Goal: Contribute content: Contribute content

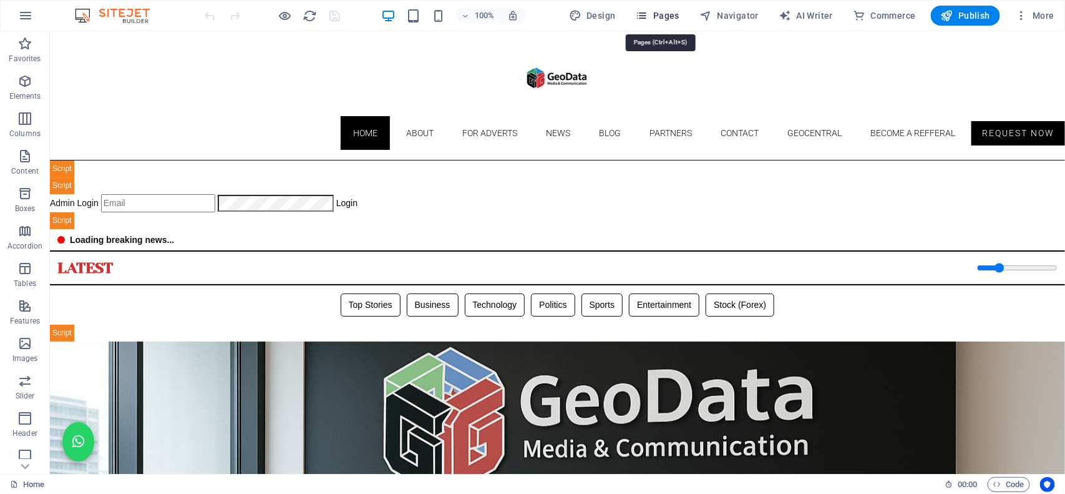
click at [667, 11] on span "Pages" at bounding box center [658, 15] width 44 height 12
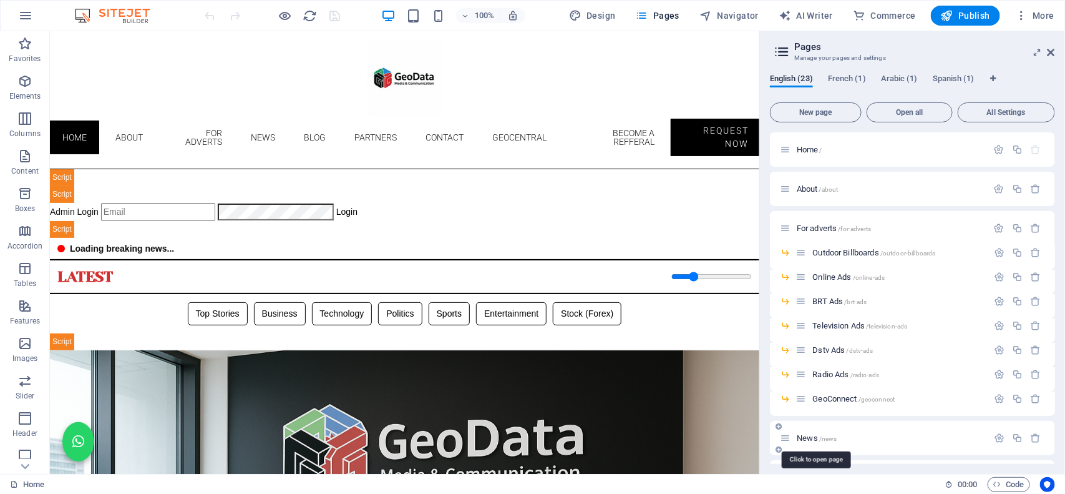
click at [825, 438] on span "/news" at bounding box center [829, 438] width 18 height 7
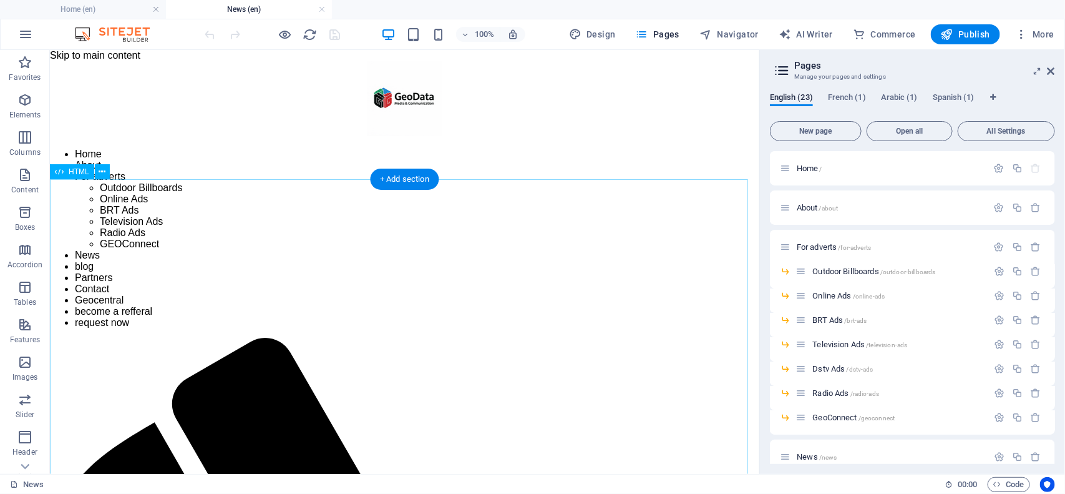
drag, startPoint x: 450, startPoint y: 376, endPoint x: 499, endPoint y: 426, distance: 70.2
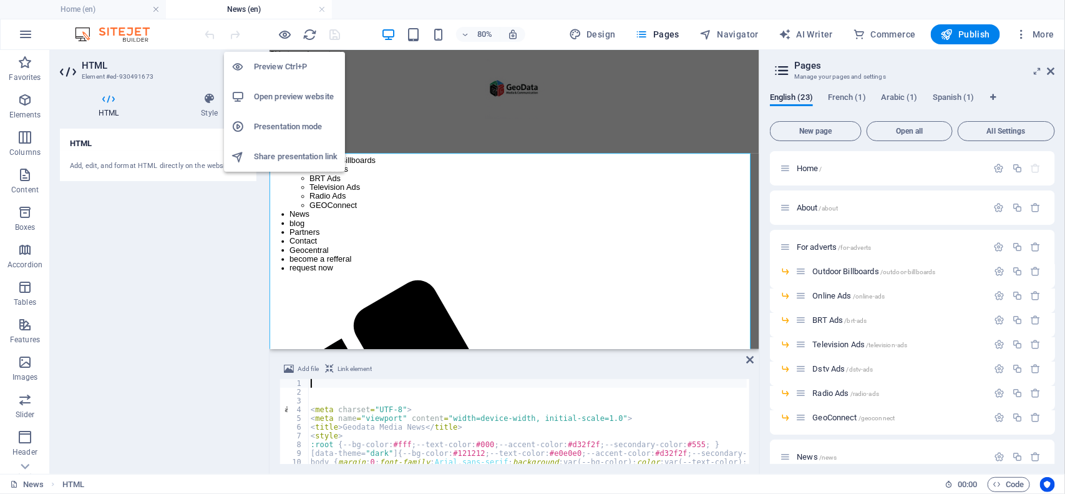
click at [283, 100] on h6 "Open preview website" at bounding box center [296, 96] width 84 height 15
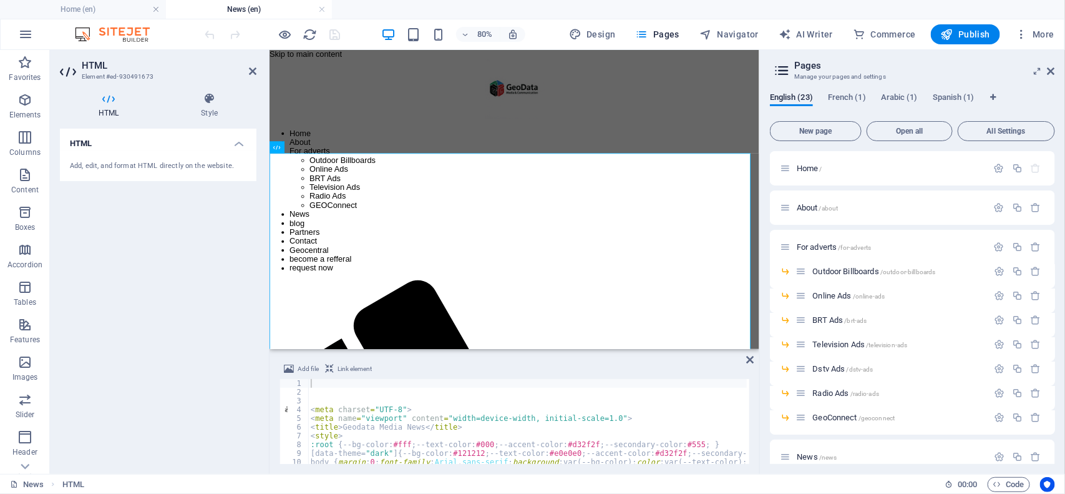
type textarea "<title>Geodata Media News</title>"
click at [345, 425] on div "< meta charset = "UTF-8" > < meta name = "viewport" content = "width=device-wid…" at bounding box center [714, 429] width 813 height 100
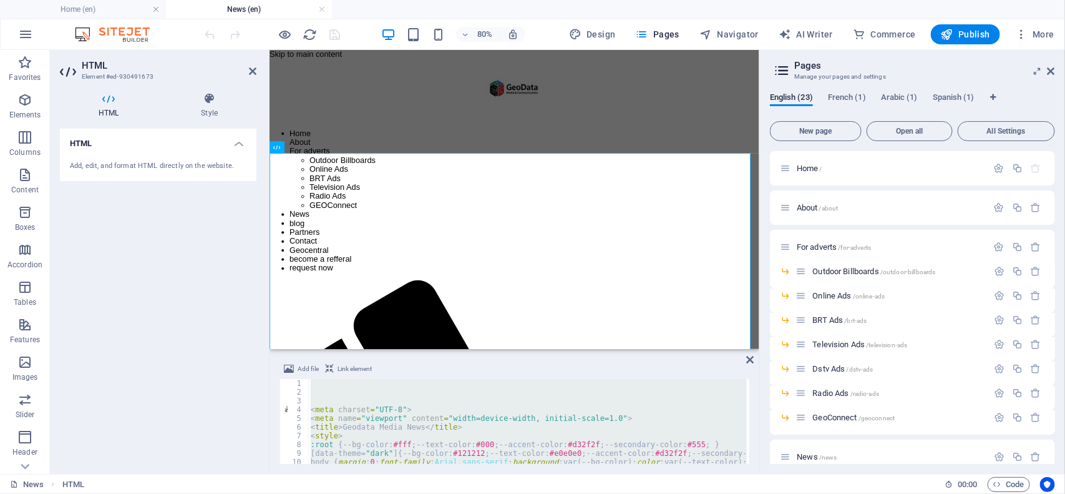
paste textarea
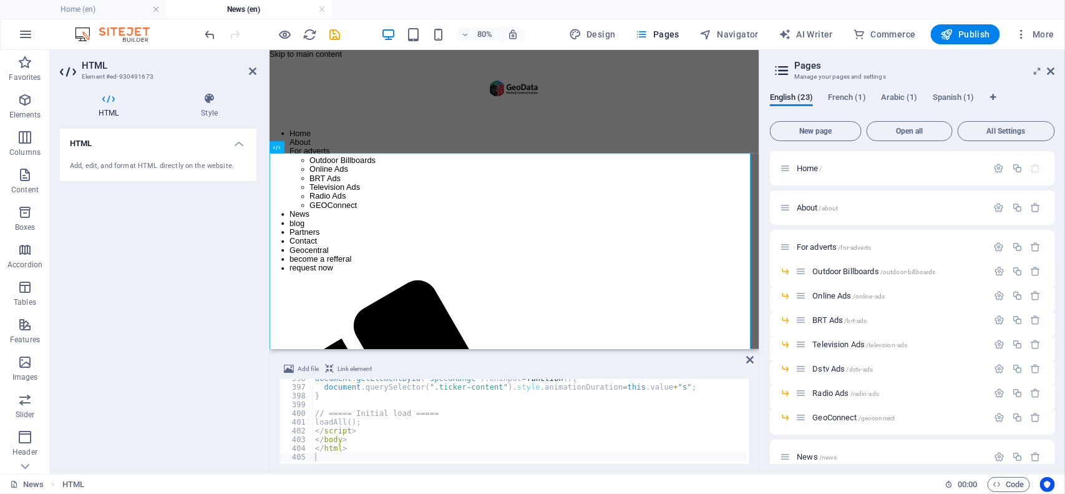
click at [360, 38] on div "80% Design Pages Navigator AI Writer Commerce Publish More" at bounding box center [631, 34] width 857 height 20
click at [340, 35] on icon "save" at bounding box center [335, 34] width 14 height 14
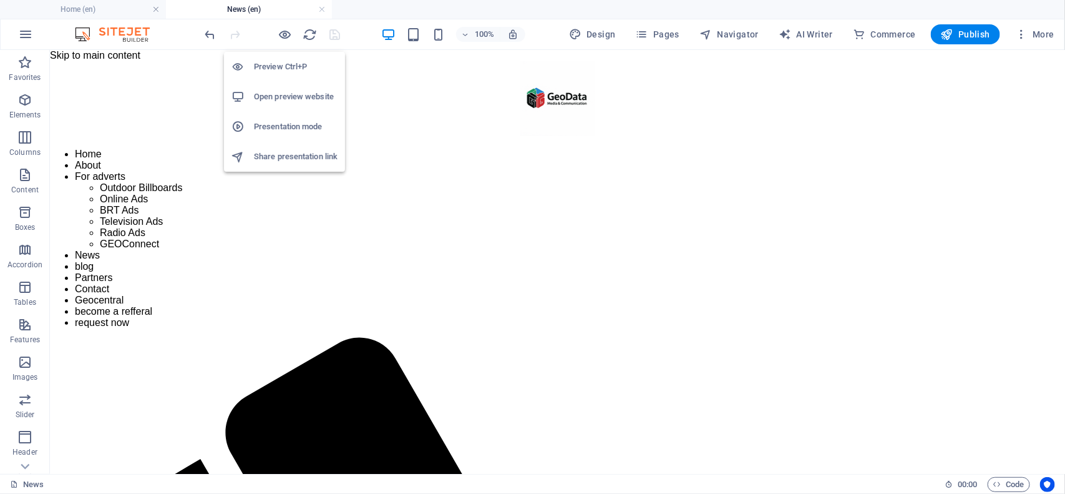
click at [270, 91] on h6 "Open preview website" at bounding box center [296, 96] width 84 height 15
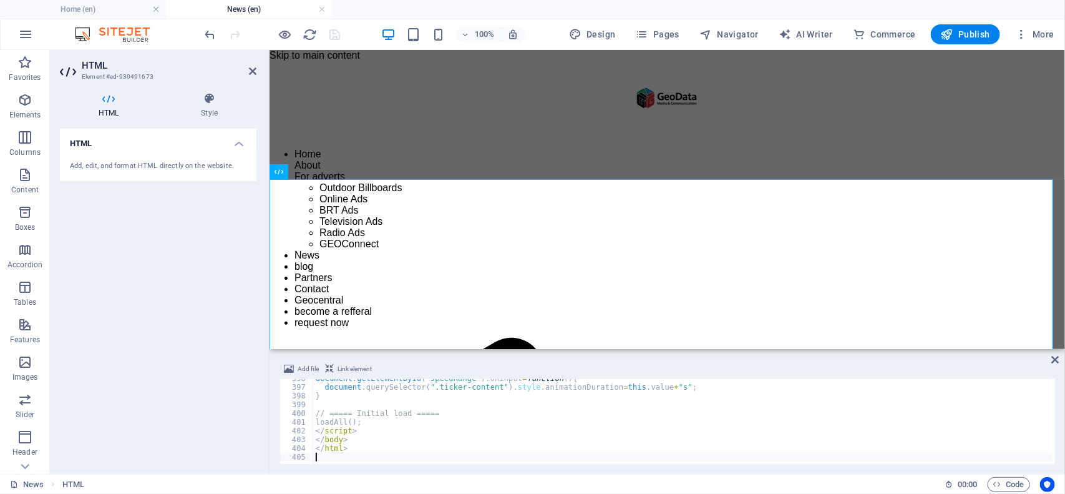
scroll to position [3456, 0]
click at [410, 441] on div "document . getElementById ( "speedRange" ) . oninput = function ( ) { document …" at bounding box center [719, 424] width 813 height 100
type textarea "</html>"
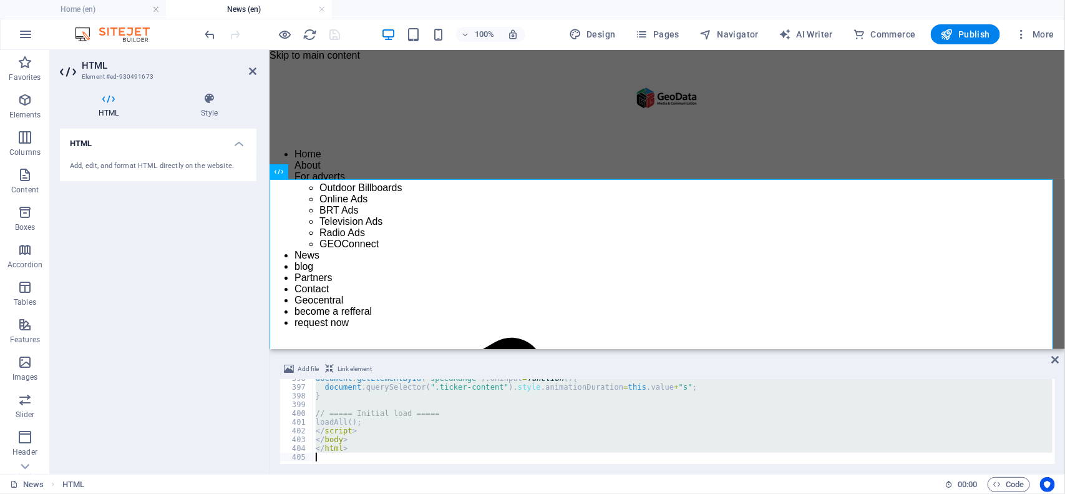
paste textarea
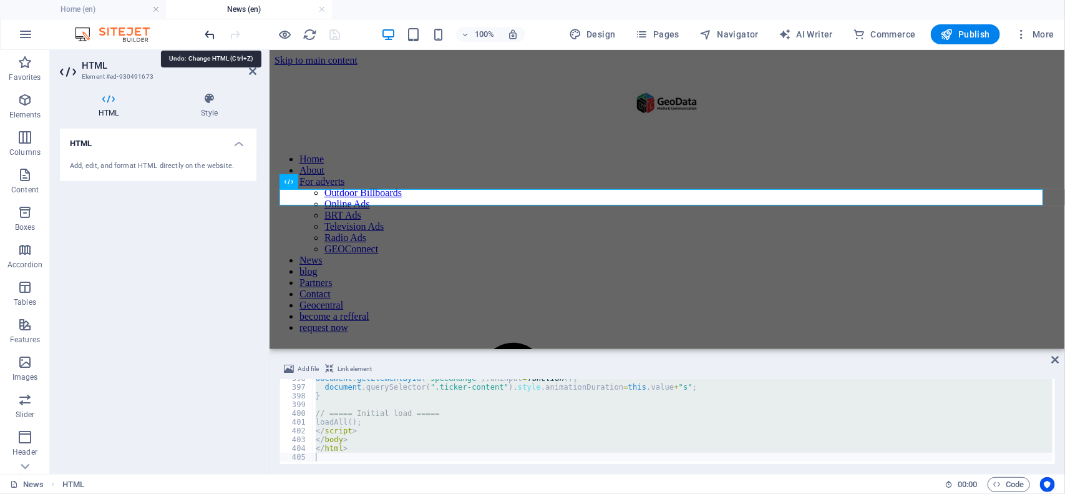
click at [210, 32] on icon "undo" at bounding box center [210, 34] width 14 height 14
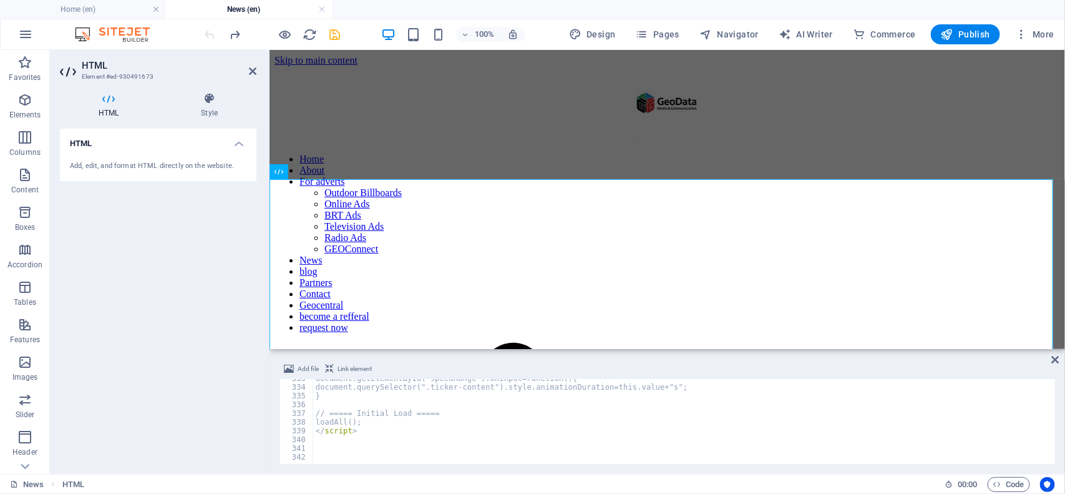
scroll to position [2906, 0]
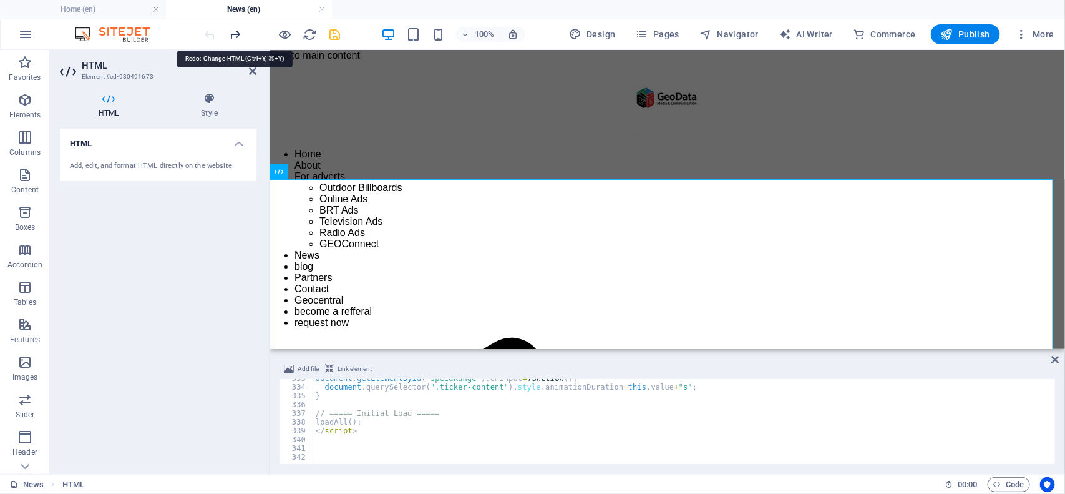
click at [239, 32] on icon "redo" at bounding box center [235, 34] width 14 height 14
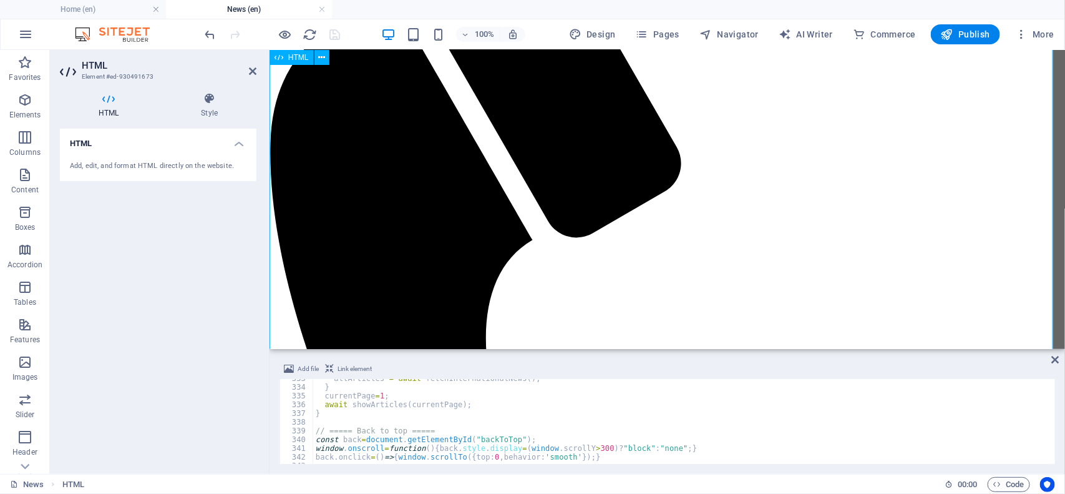
scroll to position [403, 0]
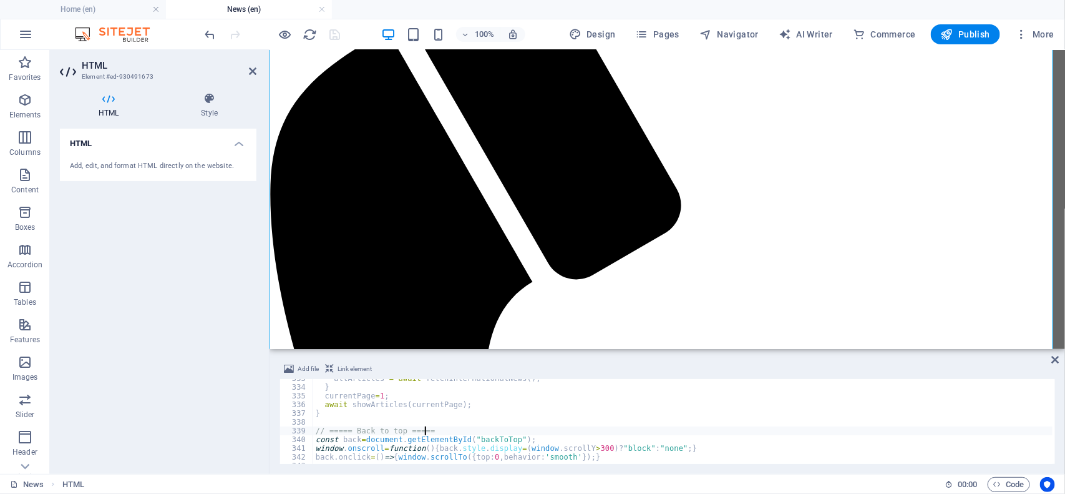
click at [448, 432] on div "allArticles = await fetchInternationalNews ( ) ; } currentPage = 1 ; await show…" at bounding box center [719, 424] width 813 height 100
type textarea "</html>"
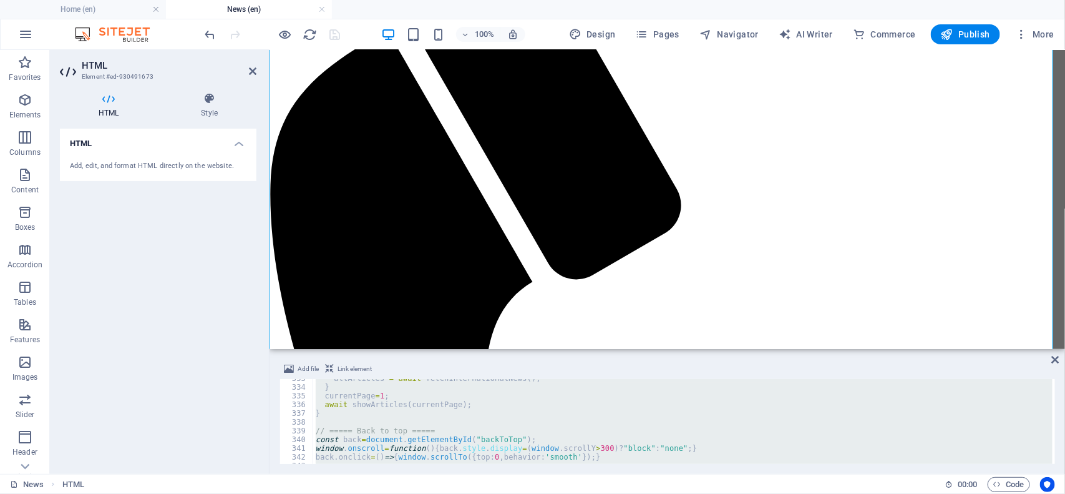
paste textarea
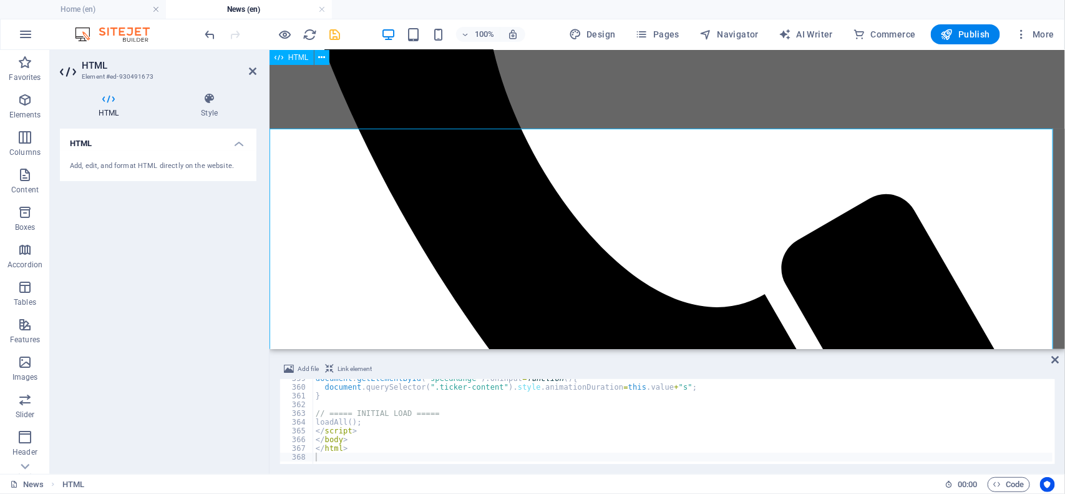
scroll to position [0, 0]
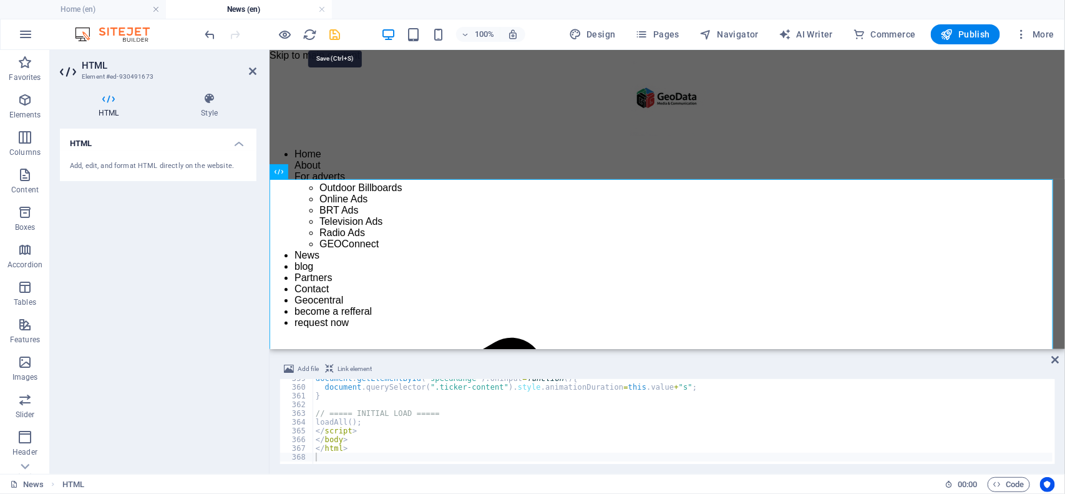
click at [338, 36] on icon "save" at bounding box center [335, 34] width 14 height 14
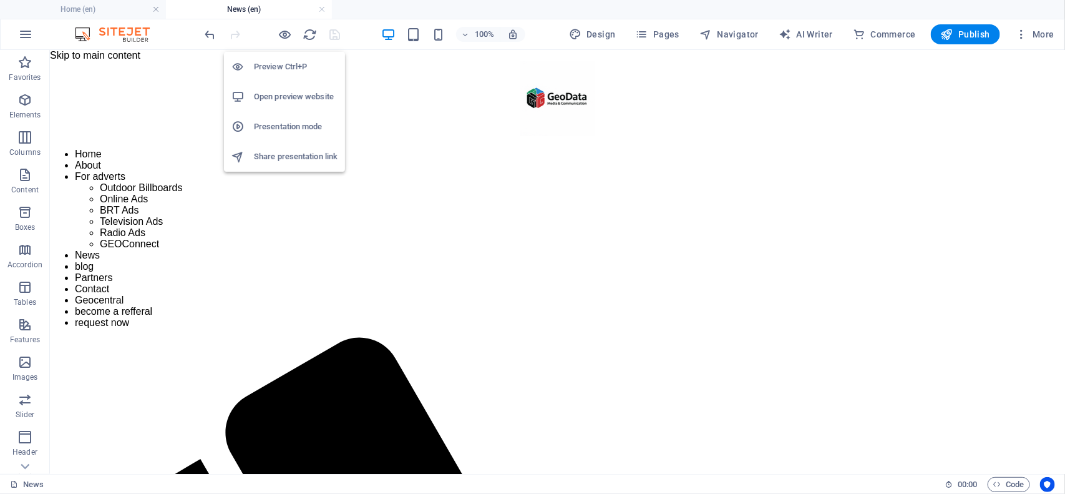
click at [285, 97] on h6 "Open preview website" at bounding box center [296, 96] width 84 height 15
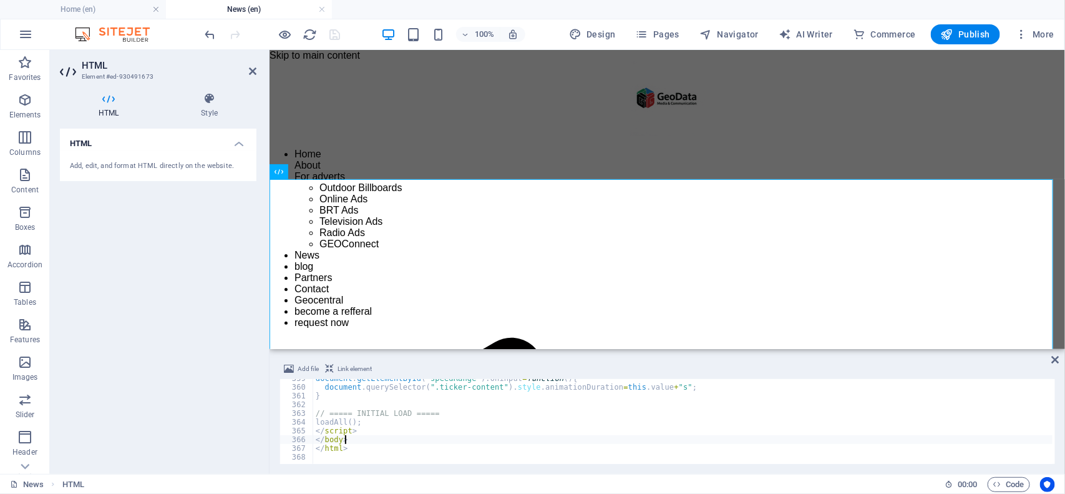
click at [350, 439] on div "document . getElementById ( "speedRange" ) . oninput = function ( ) { document …" at bounding box center [719, 424] width 813 height 100
type textarea "</html>"
click at [348, 24] on div "100% Design Pages Navigator AI Writer Commerce Publish More" at bounding box center [631, 34] width 857 height 20
click at [328, 36] on icon "save" at bounding box center [335, 34] width 14 height 14
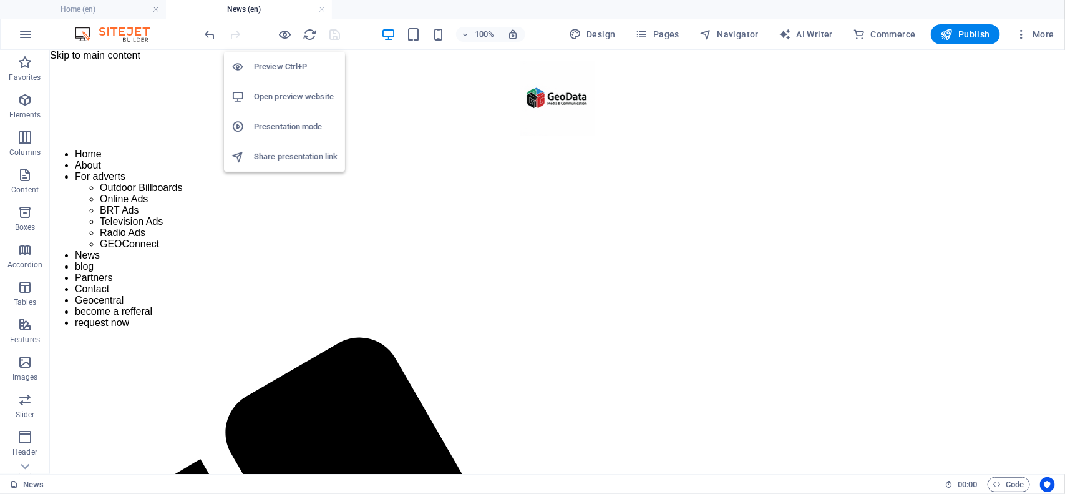
click at [277, 94] on h6 "Open preview website" at bounding box center [296, 96] width 84 height 15
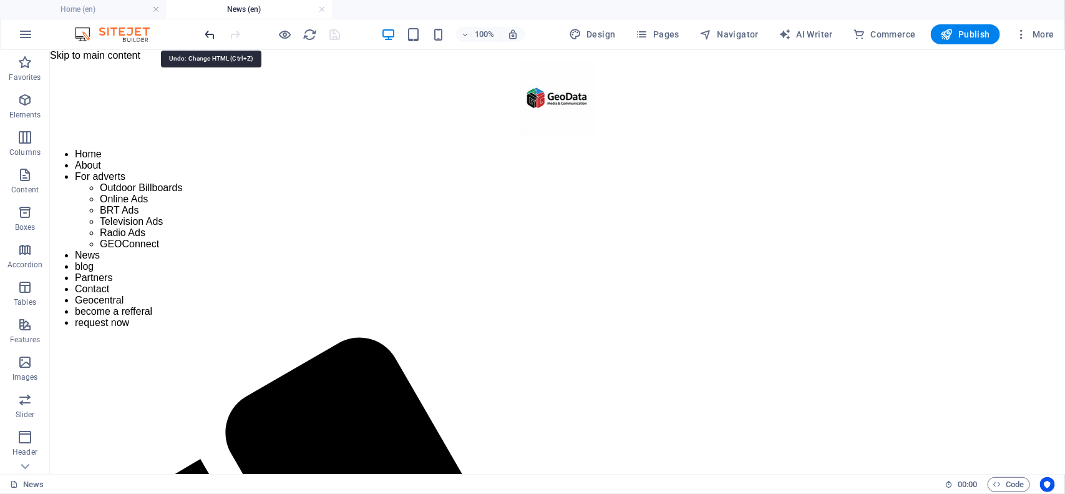
click at [204, 30] on icon "undo" at bounding box center [210, 34] width 14 height 14
click at [328, 36] on icon "save" at bounding box center [335, 34] width 14 height 14
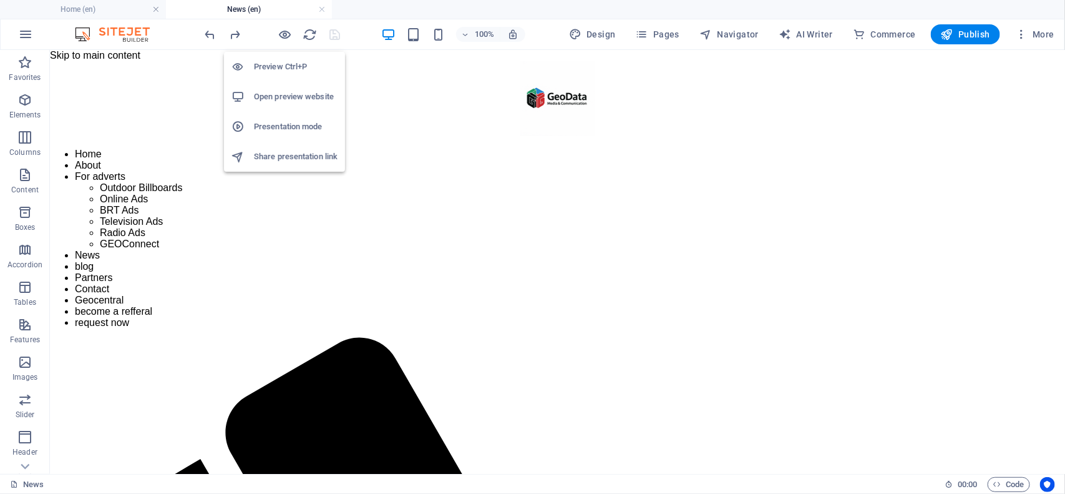
click at [286, 92] on h6 "Open preview website" at bounding box center [296, 96] width 84 height 15
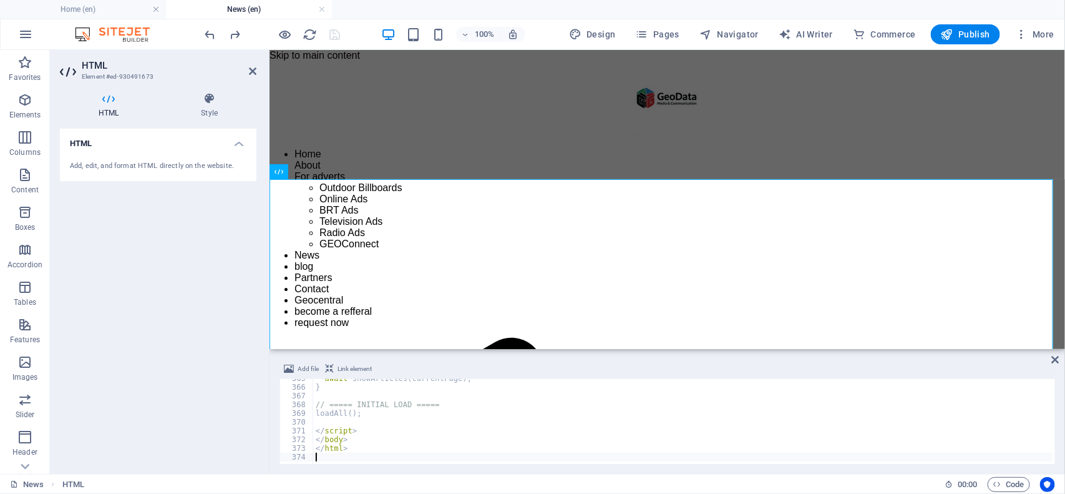
scroll to position [3133, 0]
click at [391, 419] on div "document . getElementById ( "speedRange" ) . oninput = function ( ) { document …" at bounding box center [719, 424] width 813 height 100
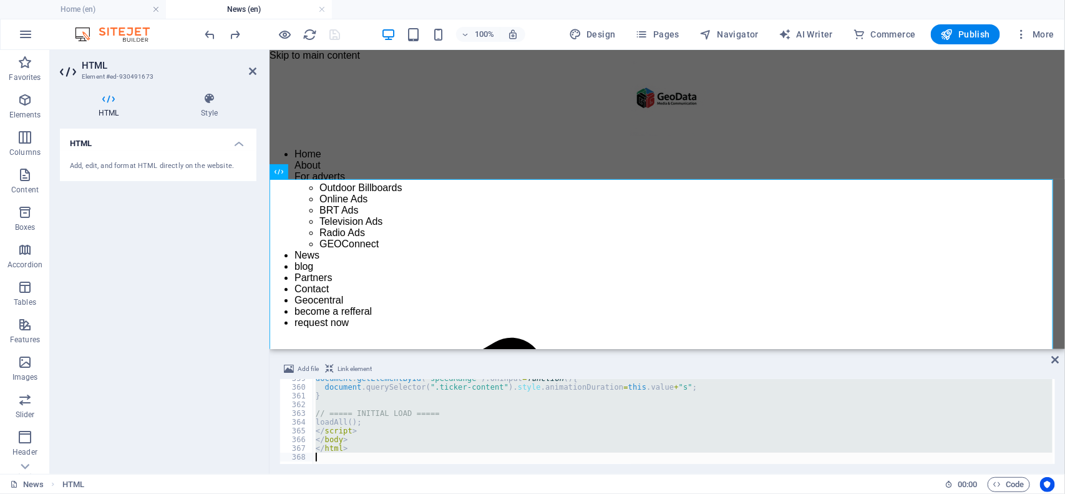
click at [394, 435] on div "document . getElementById ( "speedRange" ) . oninput = function ( ) { document …" at bounding box center [683, 421] width 740 height 85
click at [403, 436] on div "document . getElementById ( "speedRange" ) . oninput = function ( ) { document …" at bounding box center [683, 421] width 740 height 85
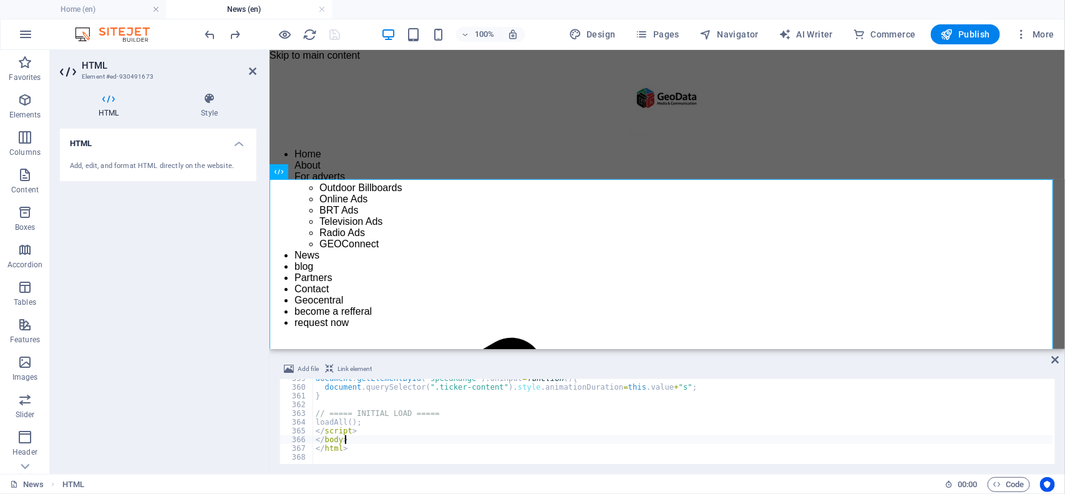
type textarea "</html>"
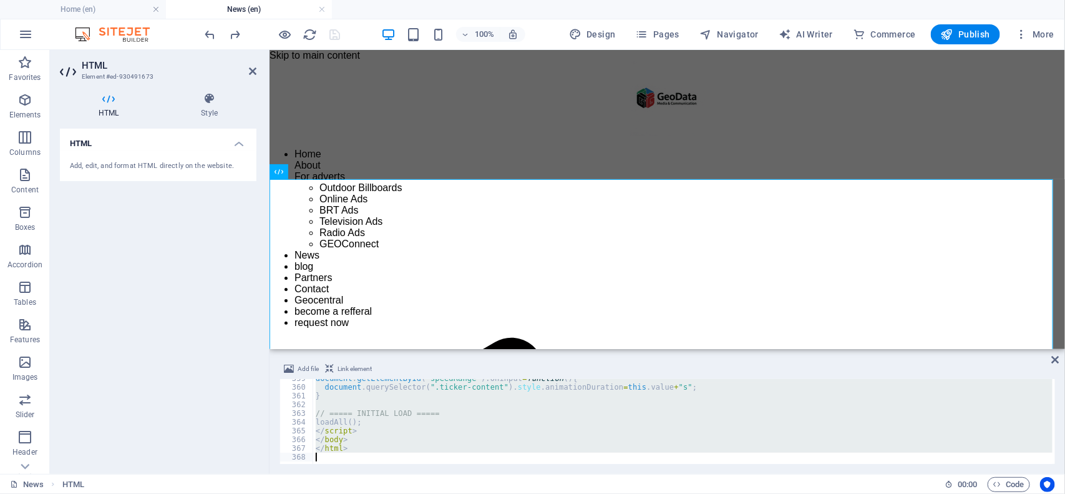
paste textarea
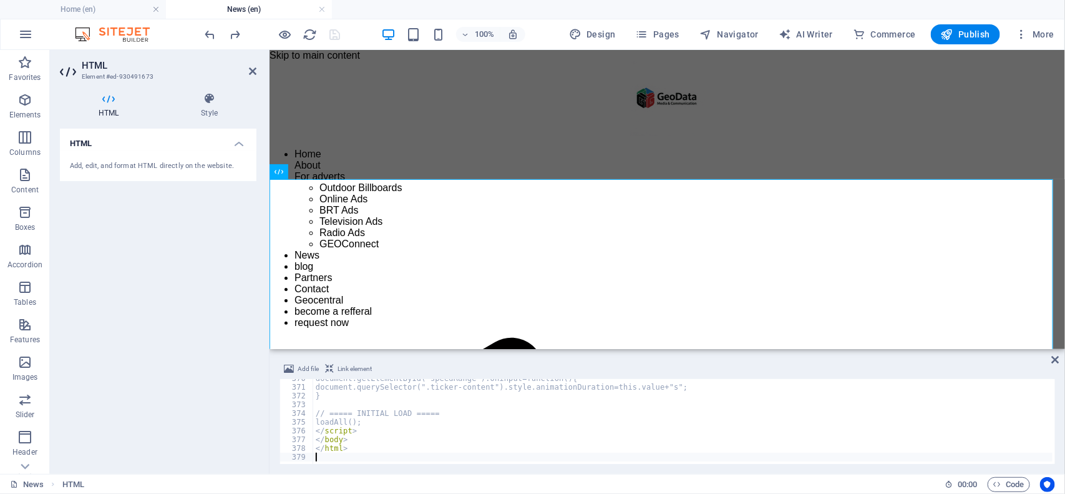
scroll to position [3229, 0]
click at [350, 35] on div "100% Design Pages Navigator AI Writer Commerce Publish More" at bounding box center [631, 34] width 857 height 20
click at [336, 34] on icon "save" at bounding box center [335, 34] width 14 height 14
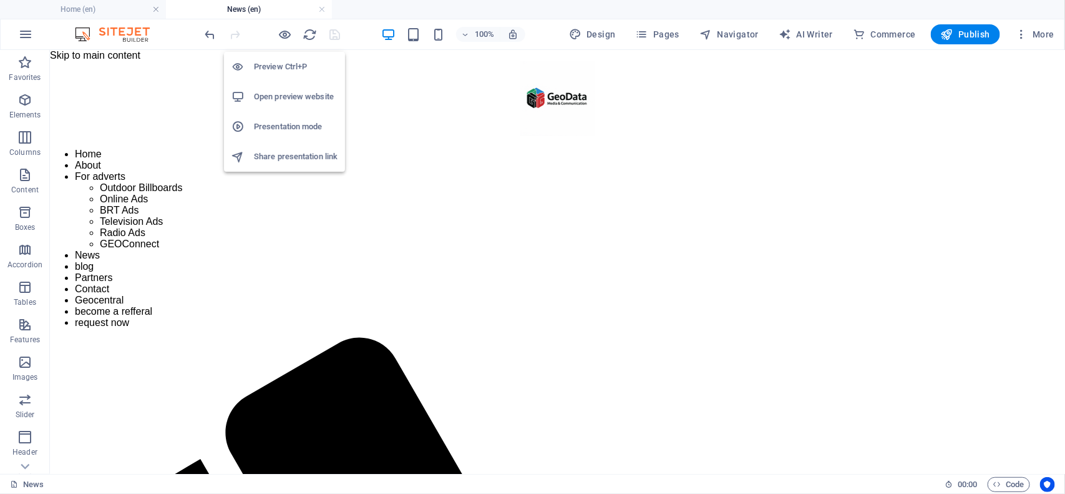
click at [278, 95] on h6 "Open preview website" at bounding box center [296, 96] width 84 height 15
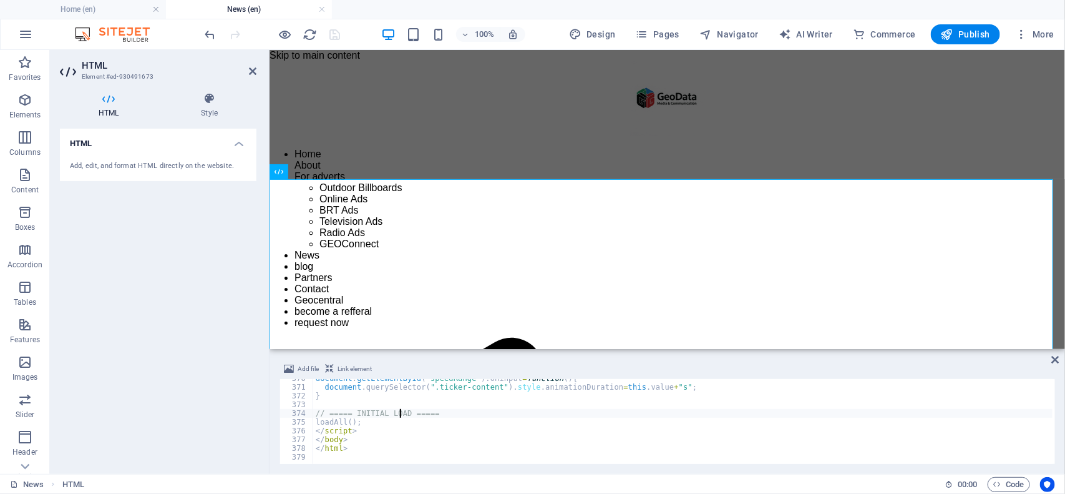
click at [401, 411] on div "document . getElementById ( "speedRange" ) . oninput = function ( ) { document …" at bounding box center [719, 424] width 813 height 100
type textarea "</html>"
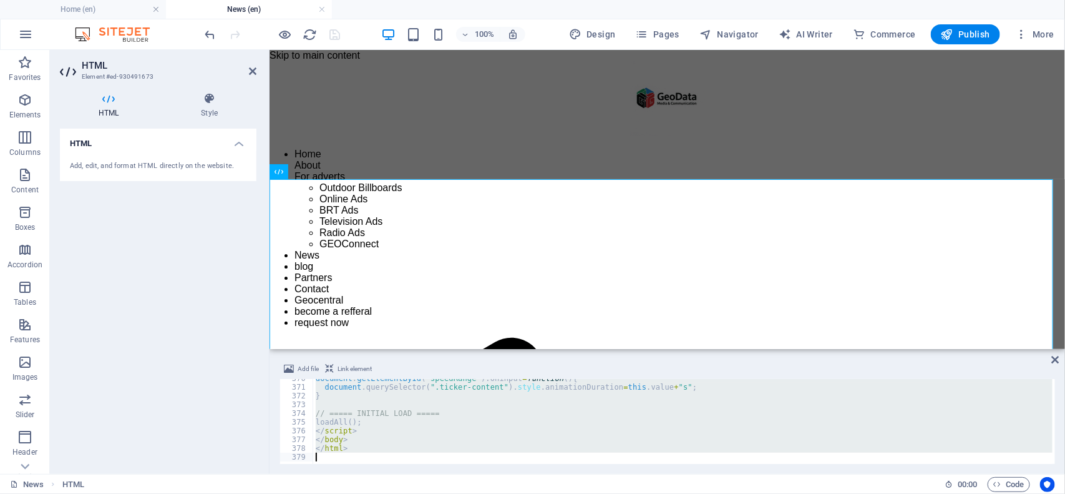
scroll to position [3396, 0]
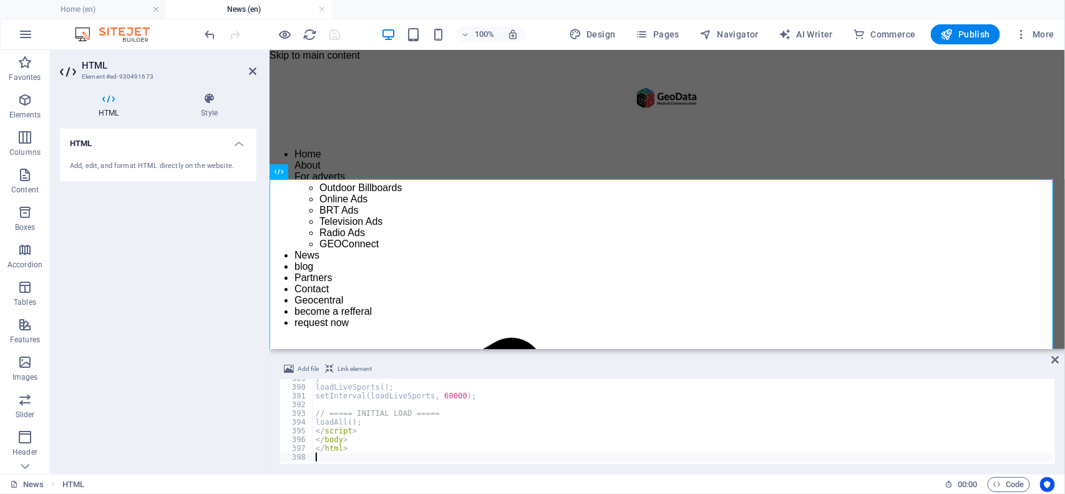
click at [358, 31] on div "100% Design Pages Navigator AI Writer Commerce Publish More" at bounding box center [631, 34] width 857 height 20
click at [337, 35] on icon "save" at bounding box center [335, 34] width 14 height 14
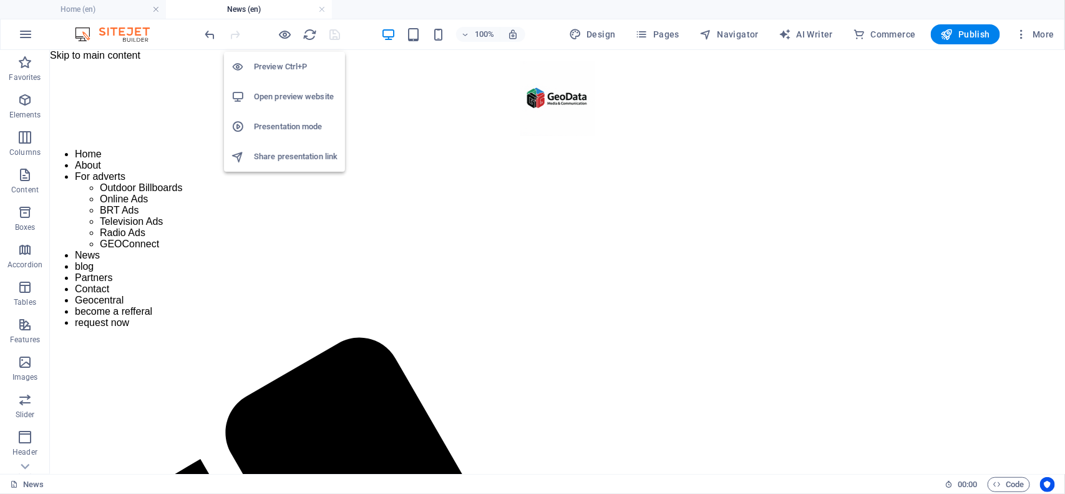
click at [283, 106] on li "Open preview website" at bounding box center [284, 97] width 121 height 30
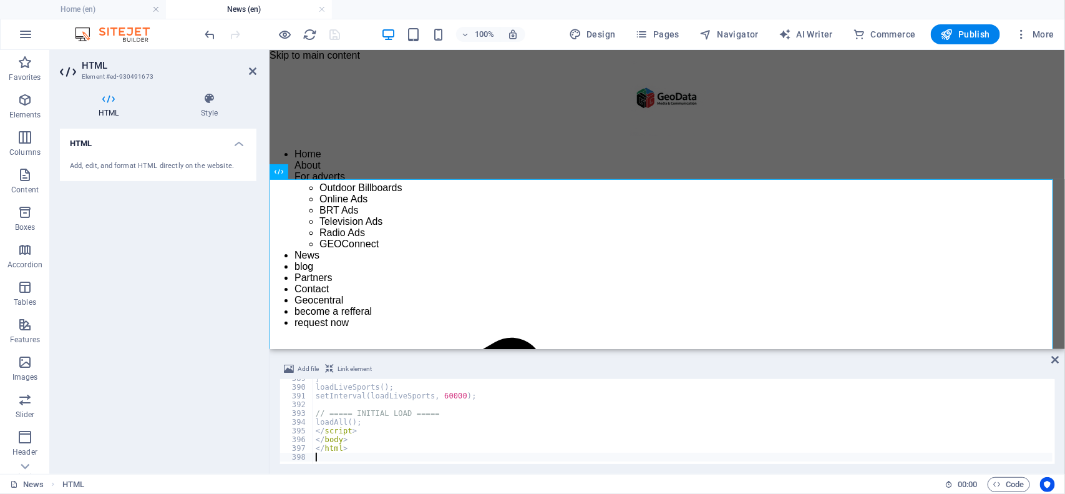
click at [429, 441] on div "} loadLiveSports ( ) ; setInterval ( loadLiveSports , 60000 ) ; // ===== INITIA…" at bounding box center [719, 424] width 813 height 100
type textarea "</html>"
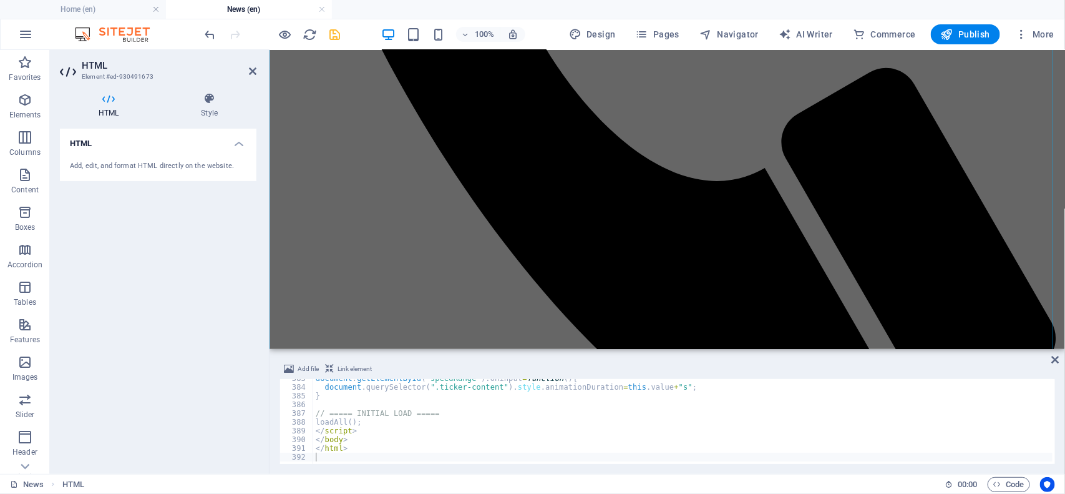
scroll to position [940, 0]
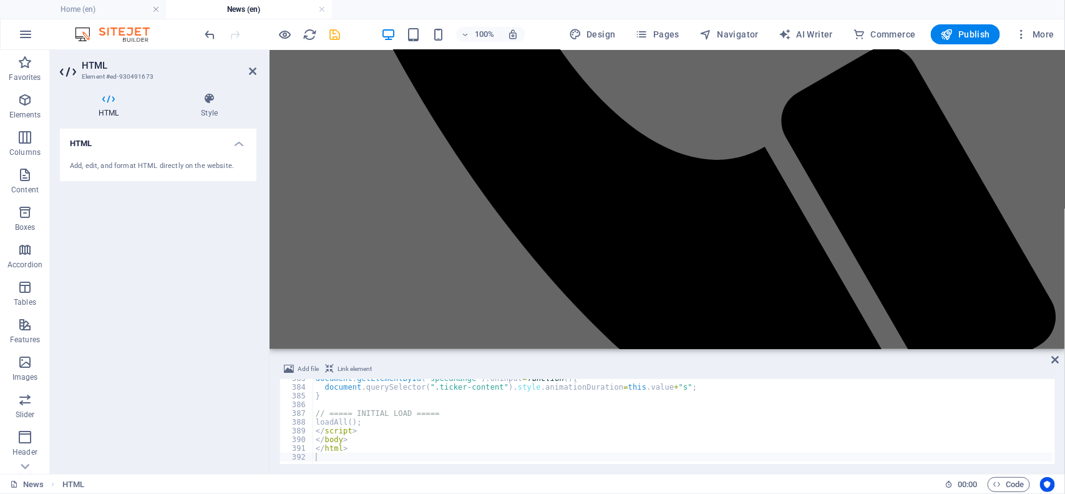
click at [354, 41] on div "100% Design Pages Navigator AI Writer Commerce Publish More" at bounding box center [631, 34] width 857 height 20
click at [335, 36] on icon "save" at bounding box center [335, 34] width 14 height 14
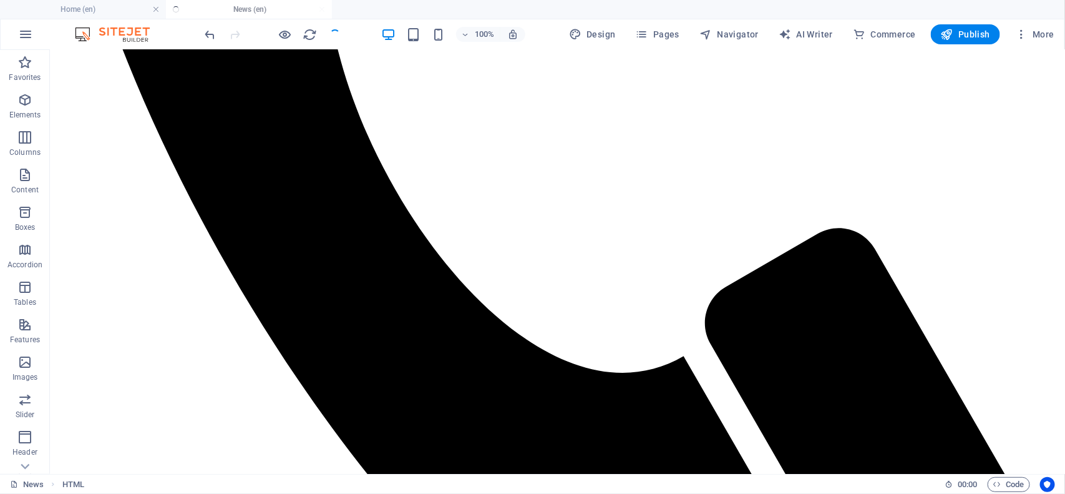
scroll to position [329, 0]
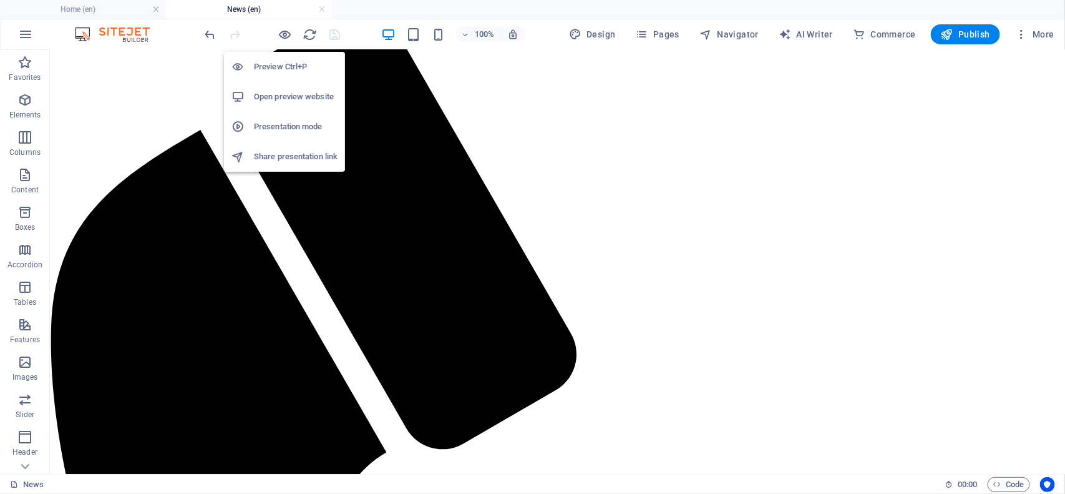
click at [282, 95] on h6 "Open preview website" at bounding box center [296, 96] width 84 height 15
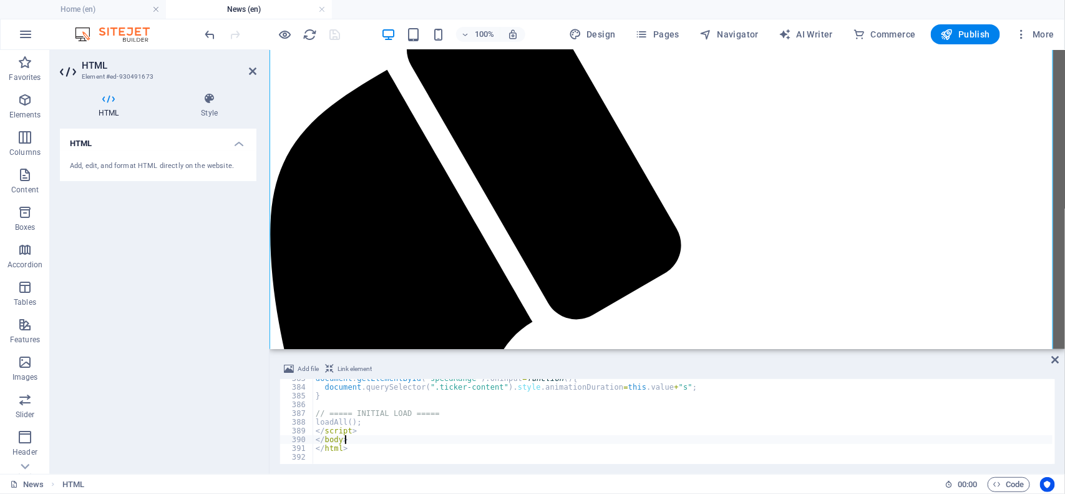
click at [403, 437] on div "document . getElementById ( "speedRange" ) . oninput = function ( ) { document …" at bounding box center [719, 424] width 813 height 100
type textarea "</html>"
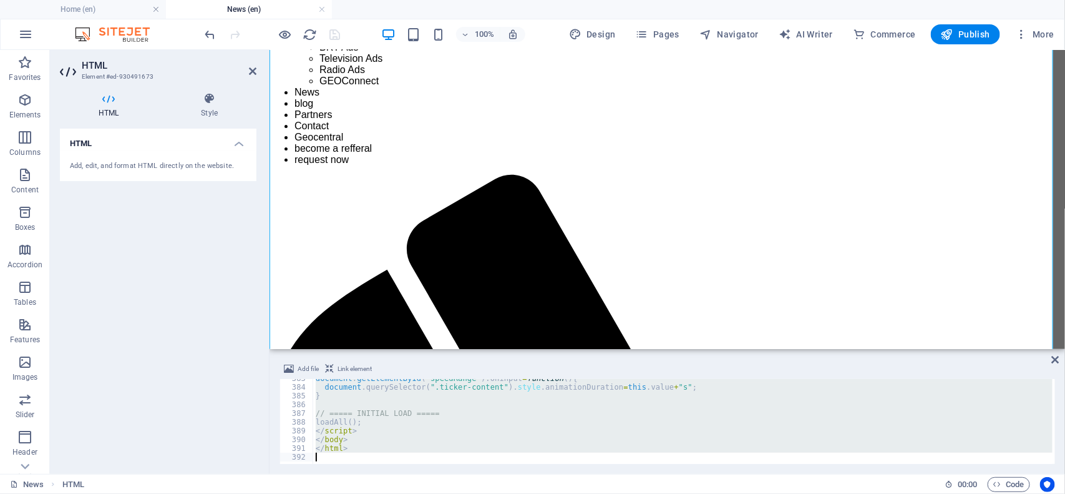
scroll to position [1648, 0]
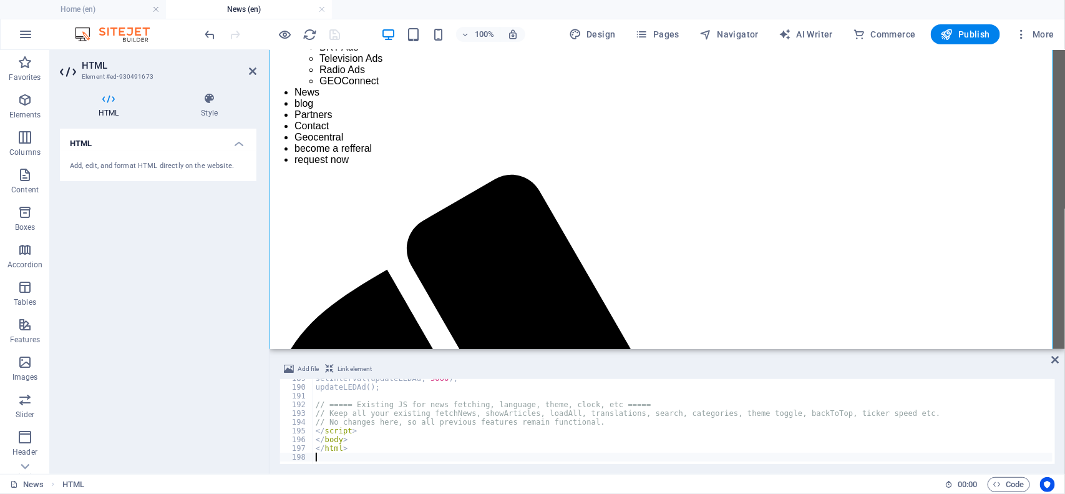
click at [357, 32] on div "100% Design Pages Navigator AI Writer Commerce Publish More" at bounding box center [631, 34] width 857 height 20
click at [333, 32] on icon "save" at bounding box center [335, 34] width 14 height 14
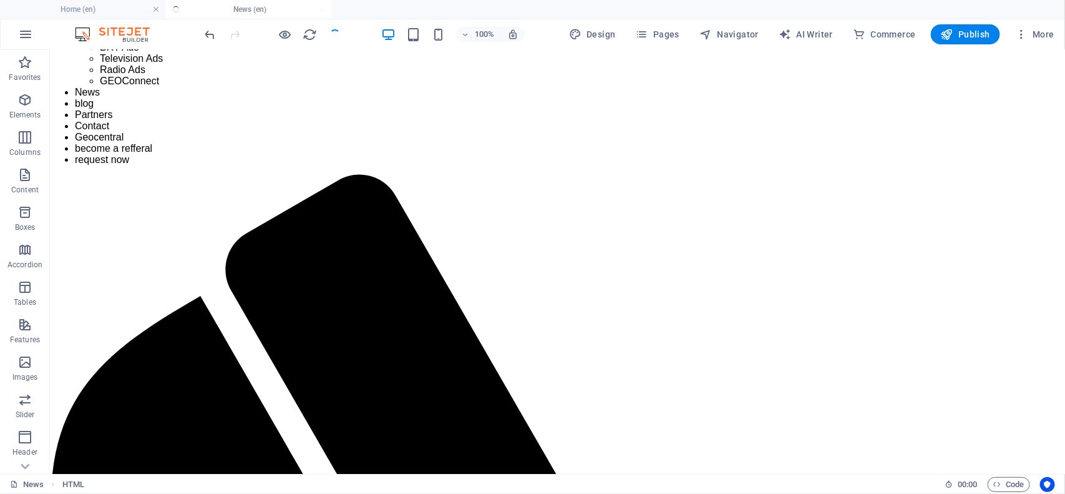
scroll to position [109, 0]
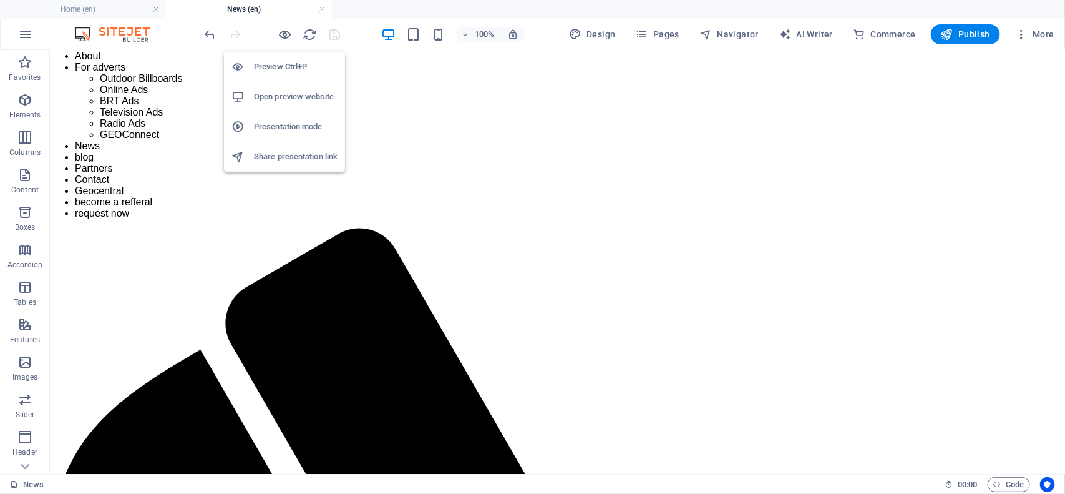
click at [280, 105] on li "Open preview website" at bounding box center [284, 97] width 121 height 30
click at [286, 97] on h6 "Open preview website" at bounding box center [296, 96] width 84 height 15
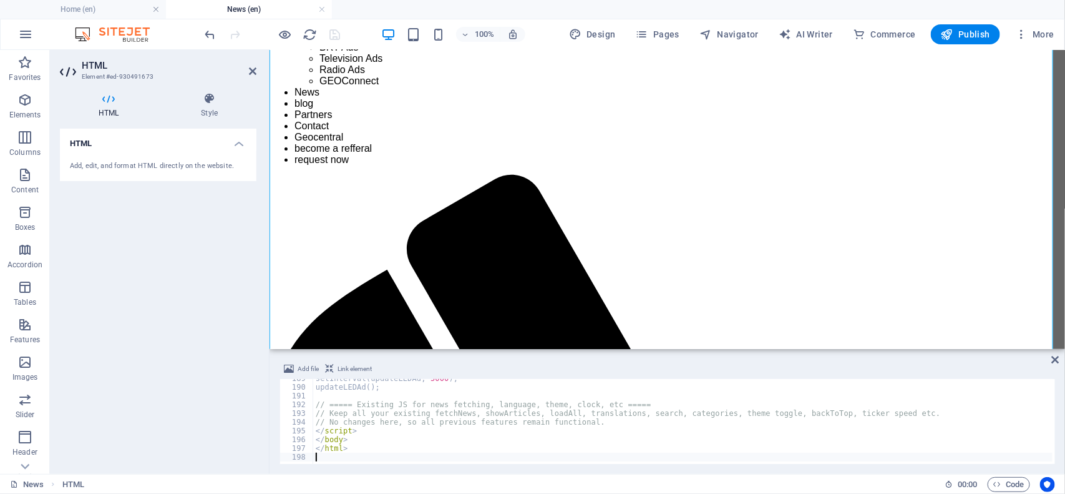
click at [394, 422] on div "setInterval ( updateLEDAd , 5000 ) ; updateLEDAd ( ) ; // ===== Existing JS for…" at bounding box center [719, 424] width 813 height 100
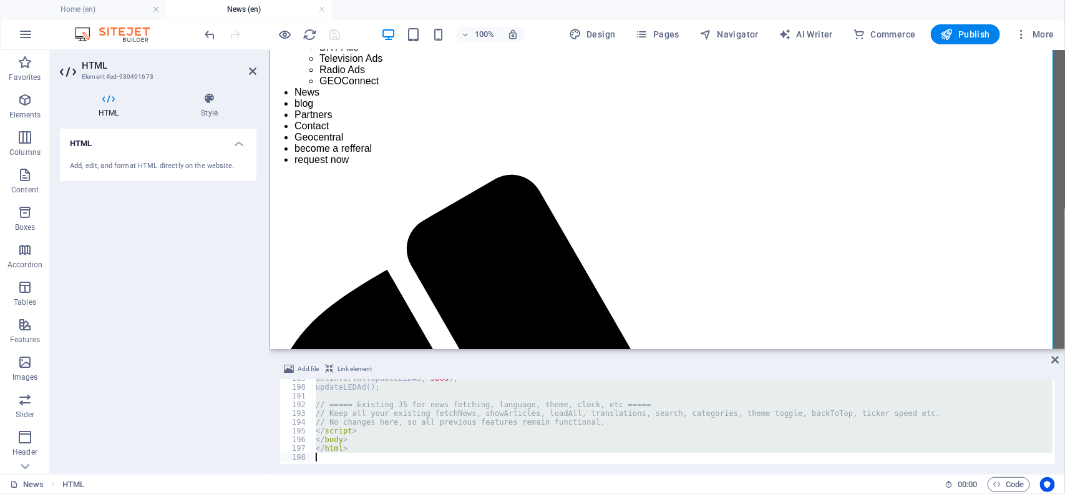
type textarea "</html>"
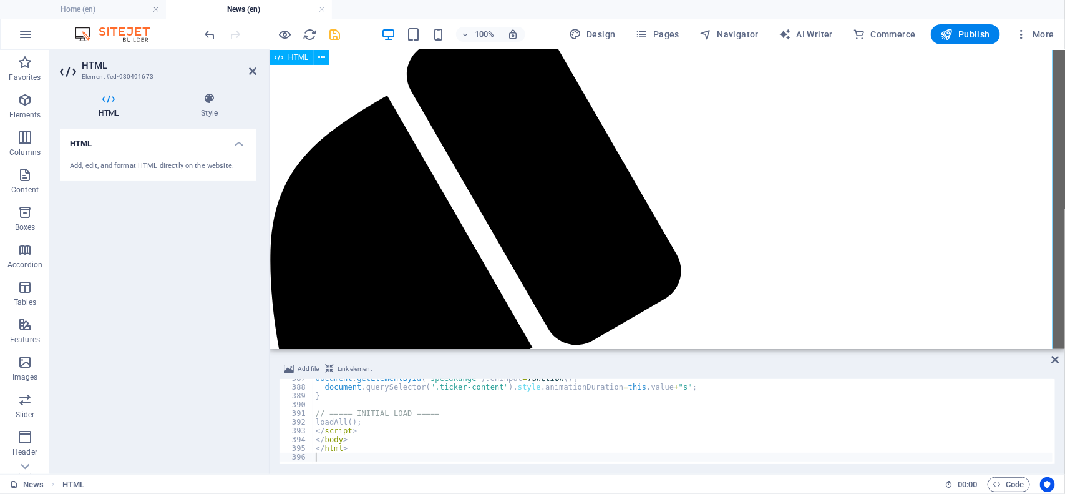
scroll to position [312, 0]
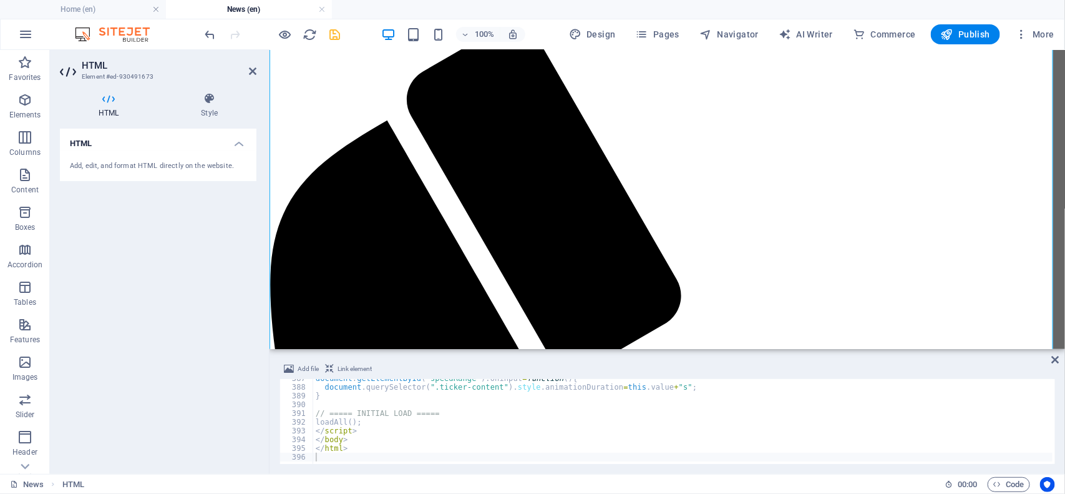
click at [350, 39] on div "100% Design Pages Navigator AI Writer Commerce Publish More" at bounding box center [631, 34] width 857 height 20
click at [337, 39] on icon "save" at bounding box center [335, 34] width 14 height 14
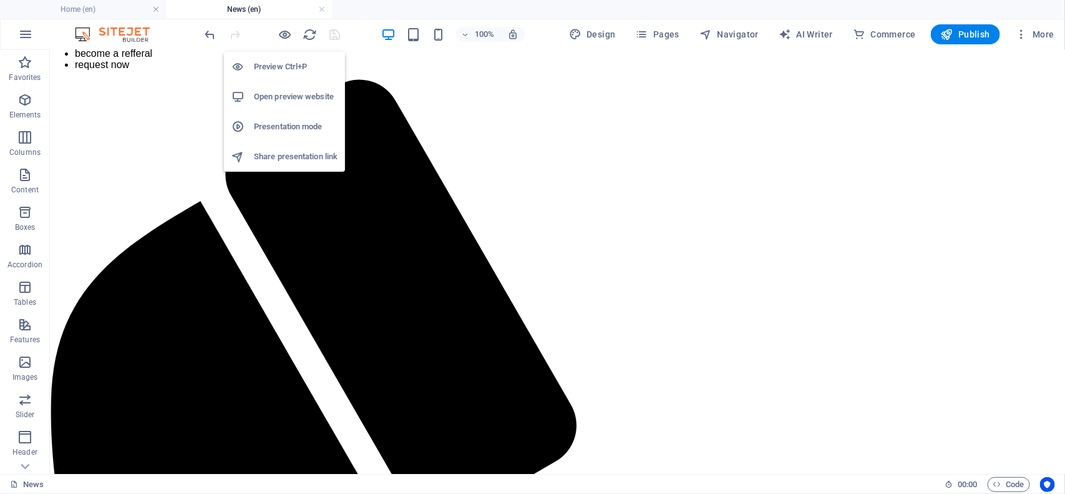
click at [287, 91] on h6 "Open preview website" at bounding box center [296, 96] width 84 height 15
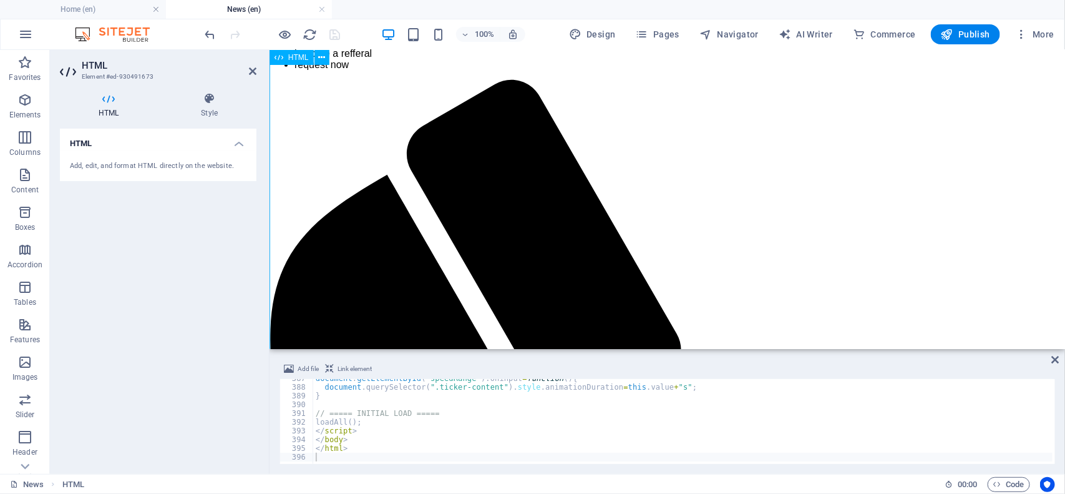
scroll to position [312, 0]
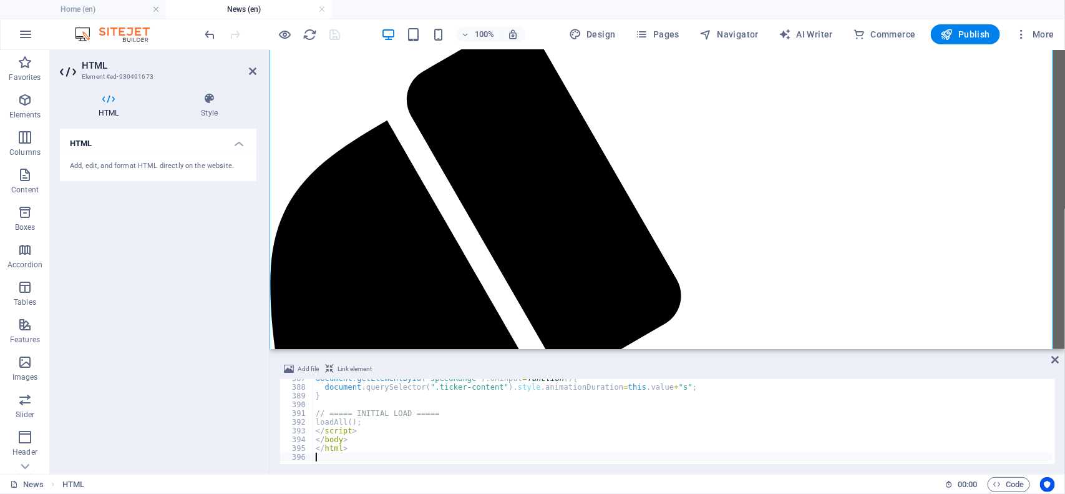
click at [412, 423] on div "document . getElementById ( "speedRange" ) . oninput = function ( ) { document …" at bounding box center [719, 424] width 813 height 100
type textarea "</html>"
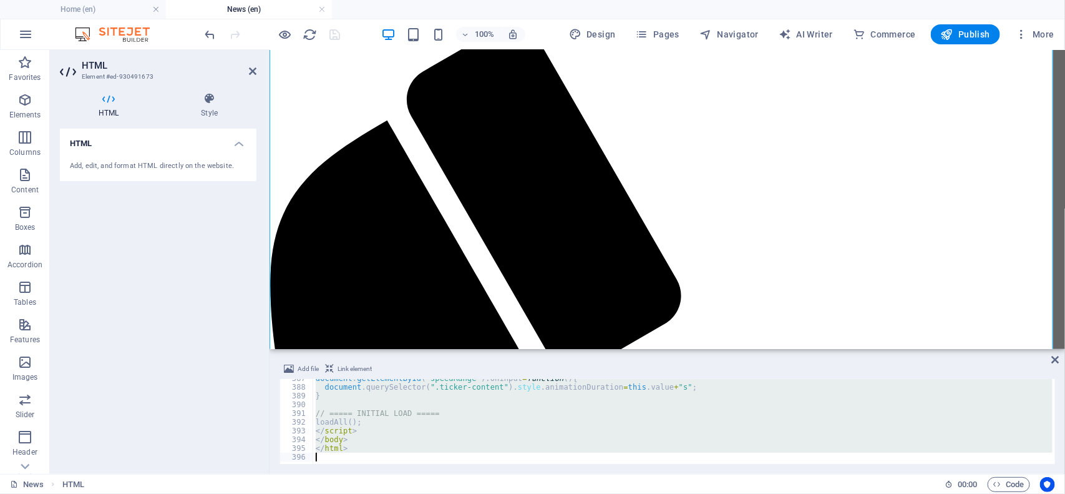
paste textarea
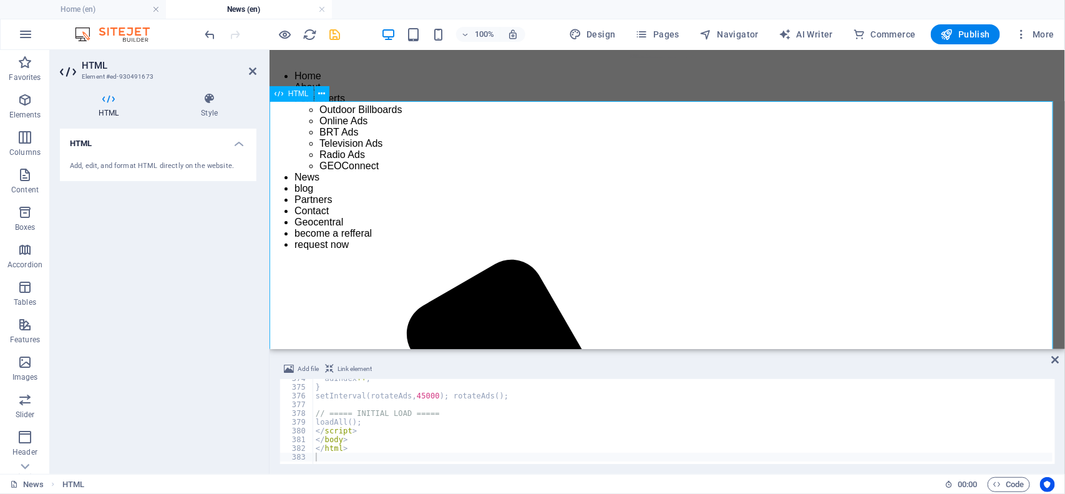
scroll to position [156, 0]
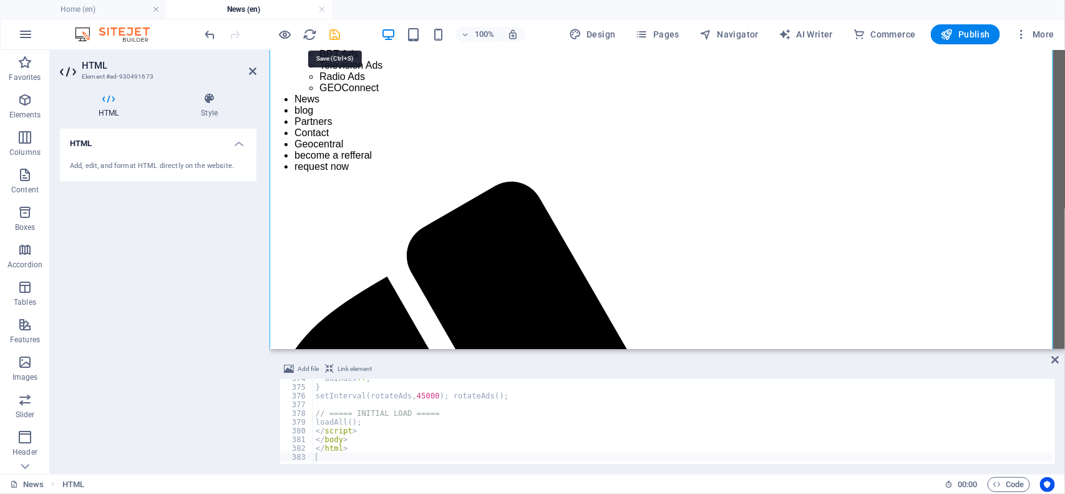
click at [335, 39] on icon "save" at bounding box center [335, 34] width 14 height 14
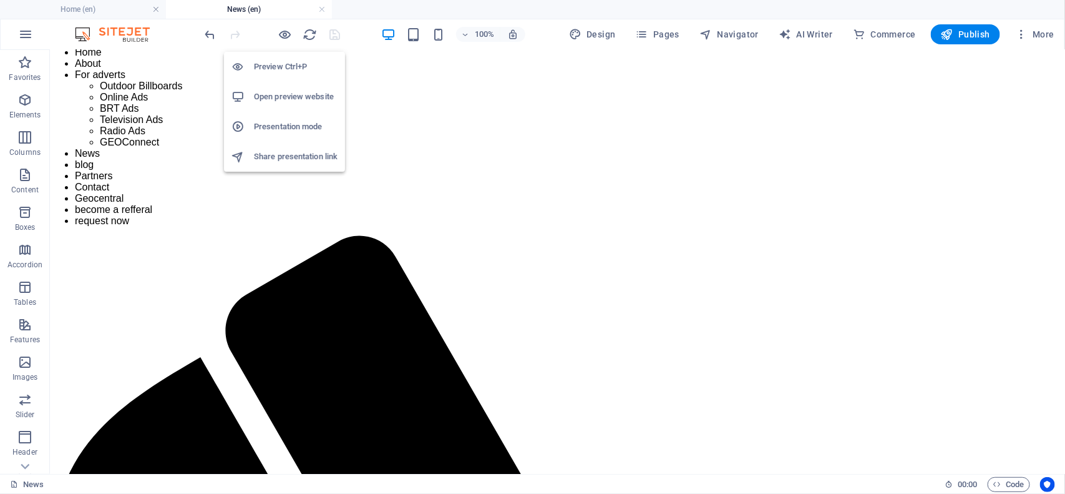
click at [272, 94] on h6 "Open preview website" at bounding box center [296, 96] width 84 height 15
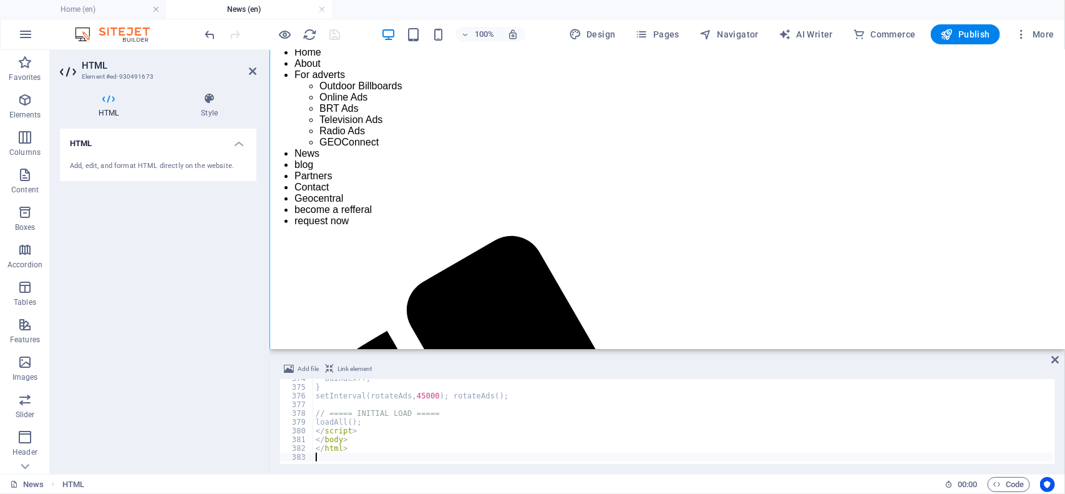
scroll to position [156, 0]
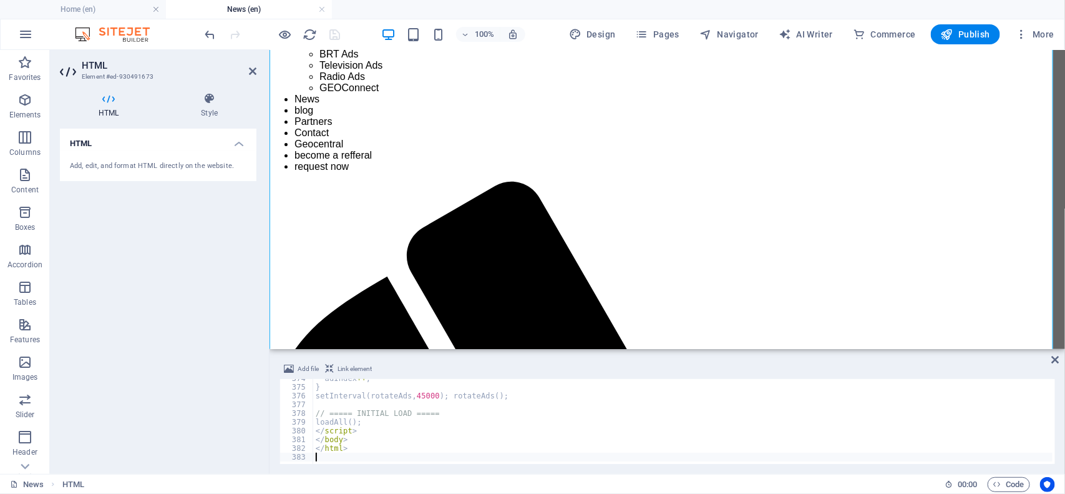
click at [388, 433] on div "adIndex ++ ; } setInterval ( rotateAds , 45000 ) ; rotateAds ( ) ; // ===== INI…" at bounding box center [748, 424] width 871 height 100
type textarea "</html>"
click at [350, 36] on div "100% Design Pages Navigator AI Writer Commerce Publish More" at bounding box center [631, 34] width 857 height 20
click at [337, 38] on icon "save" at bounding box center [335, 34] width 14 height 14
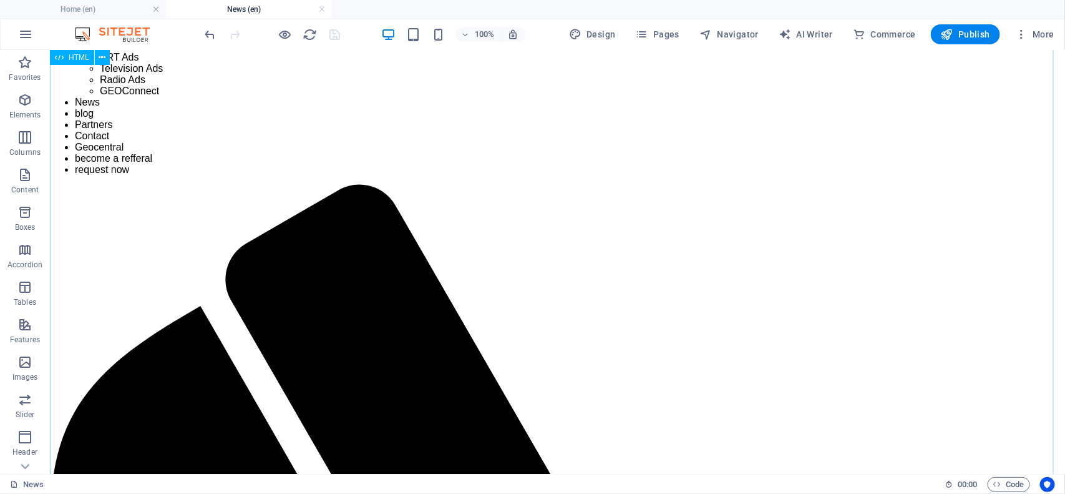
scroll to position [150, 0]
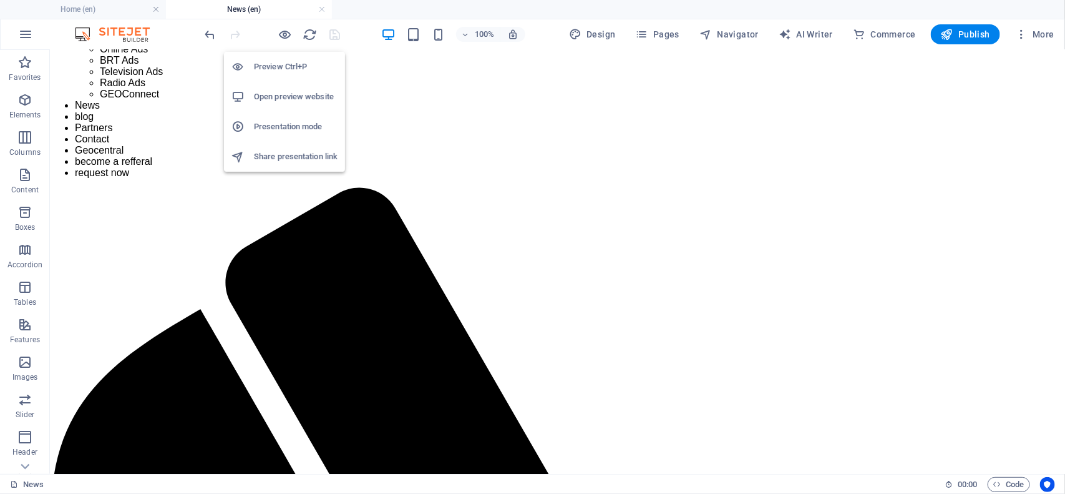
click at [275, 98] on h6 "Open preview website" at bounding box center [296, 96] width 84 height 15
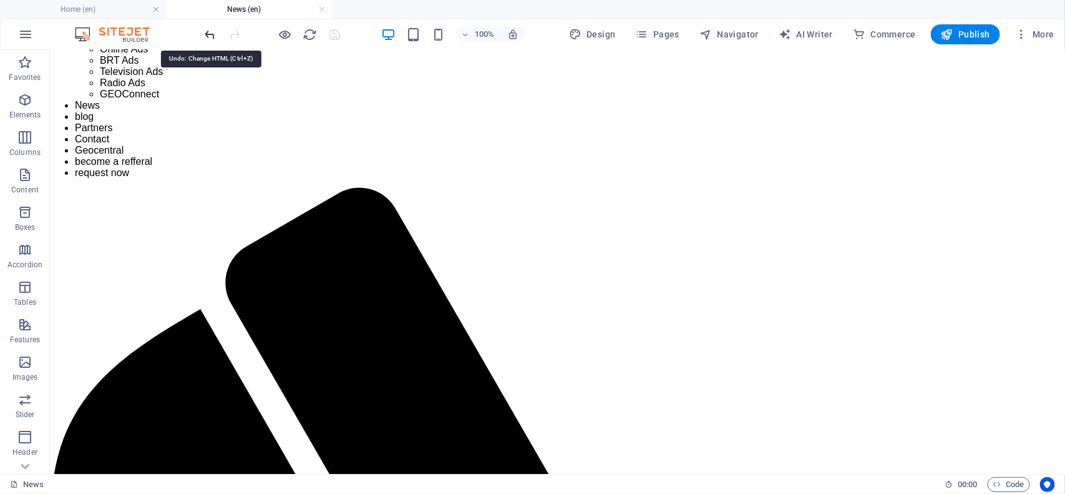
click at [209, 29] on icon "undo" at bounding box center [210, 34] width 14 height 14
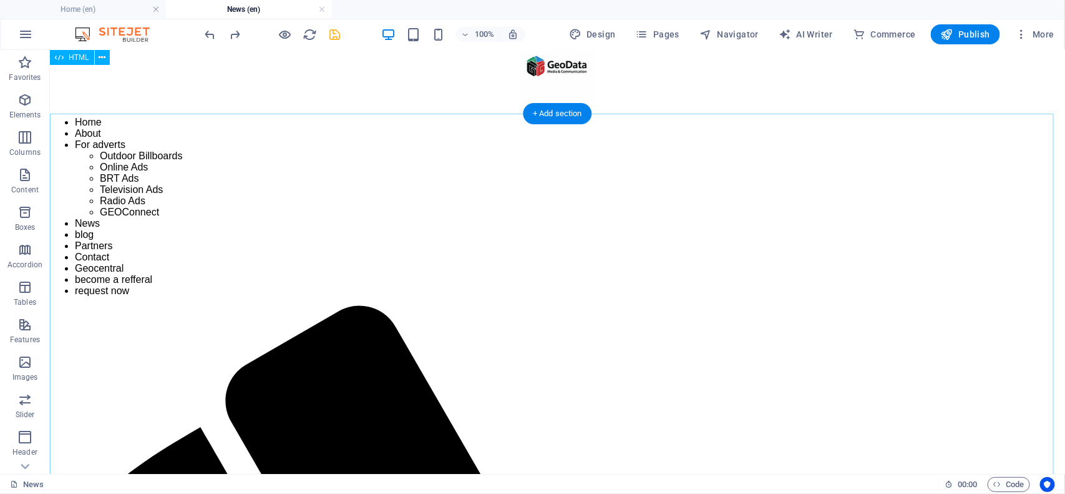
scroll to position [0, 0]
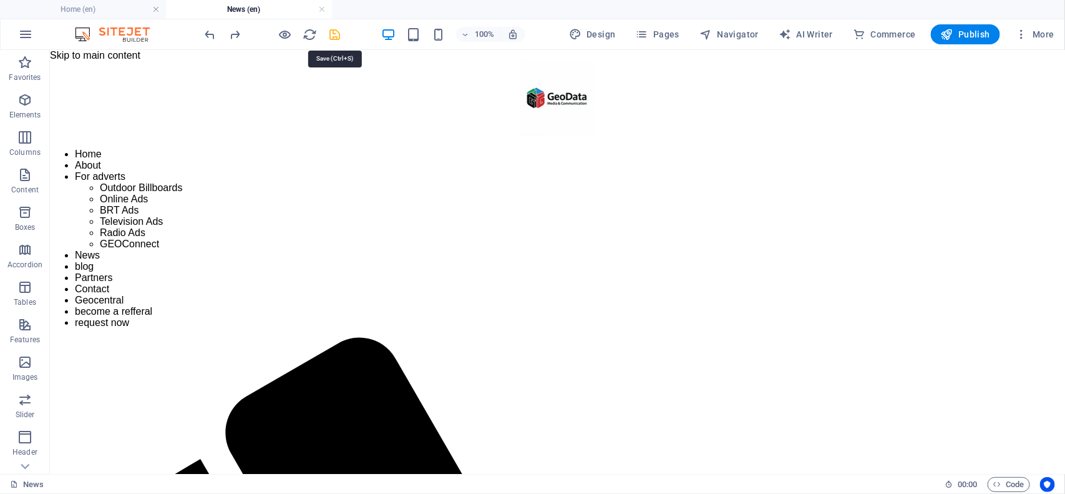
click at [338, 35] on icon "save" at bounding box center [335, 34] width 14 height 14
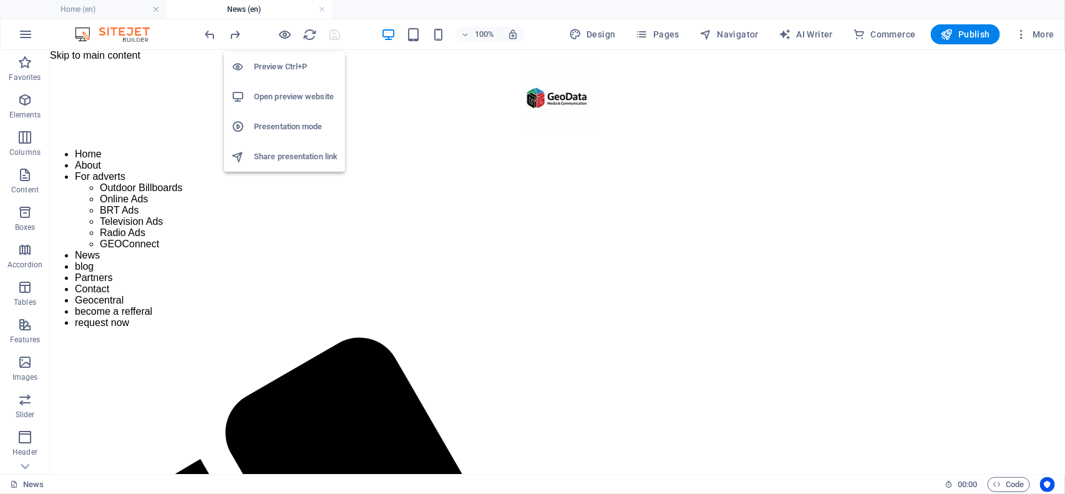
click at [286, 105] on li "Open preview website" at bounding box center [284, 97] width 121 height 30
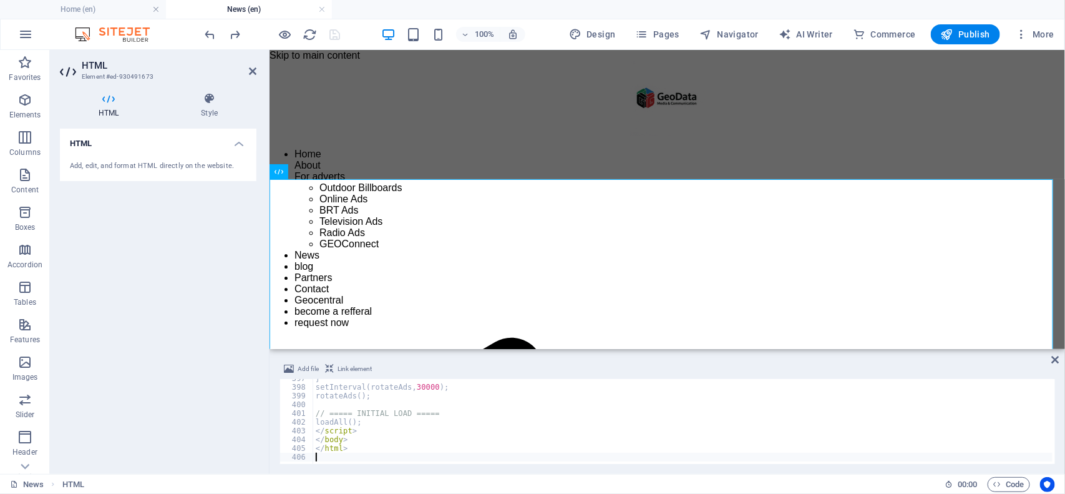
scroll to position [3264, 0]
click at [429, 442] on div "adIndex ++ ; } setInterval ( rotateAds , 45000 ) ; rotateAds ( ) ; // ===== INI…" at bounding box center [748, 424] width 871 height 100
type textarea "</html>"
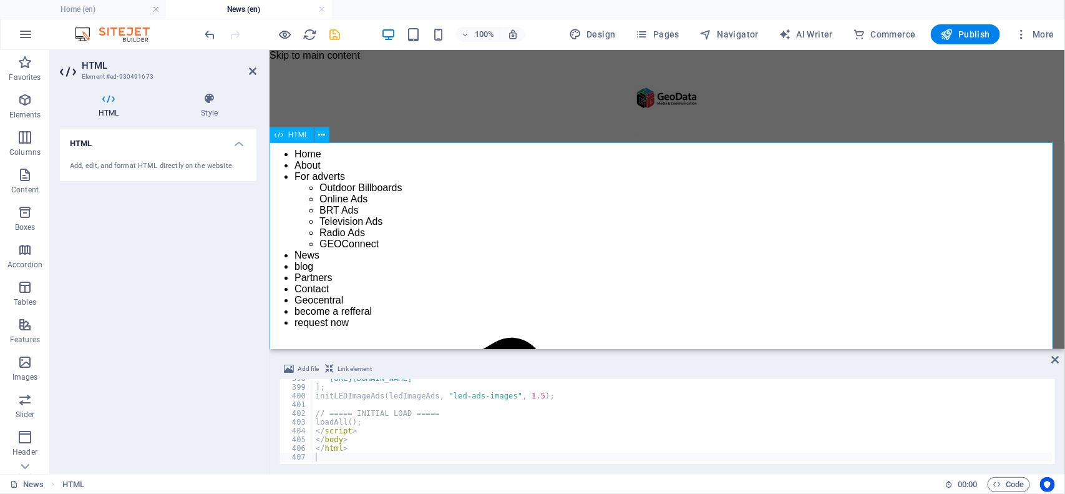
scroll to position [78, 0]
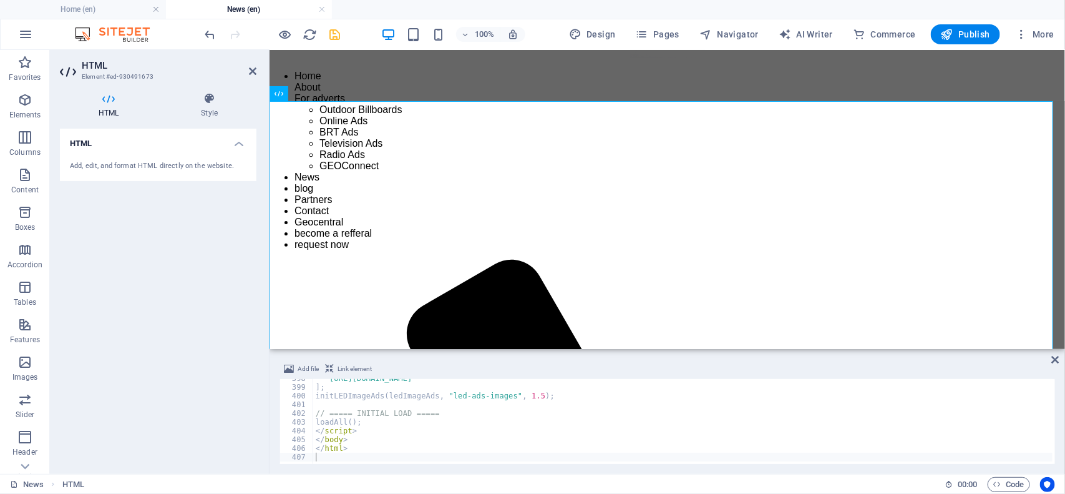
click at [363, 35] on div "100% Design Pages Navigator AI Writer Commerce Publish More" at bounding box center [631, 34] width 857 height 20
click at [332, 34] on icon "save" at bounding box center [335, 34] width 14 height 14
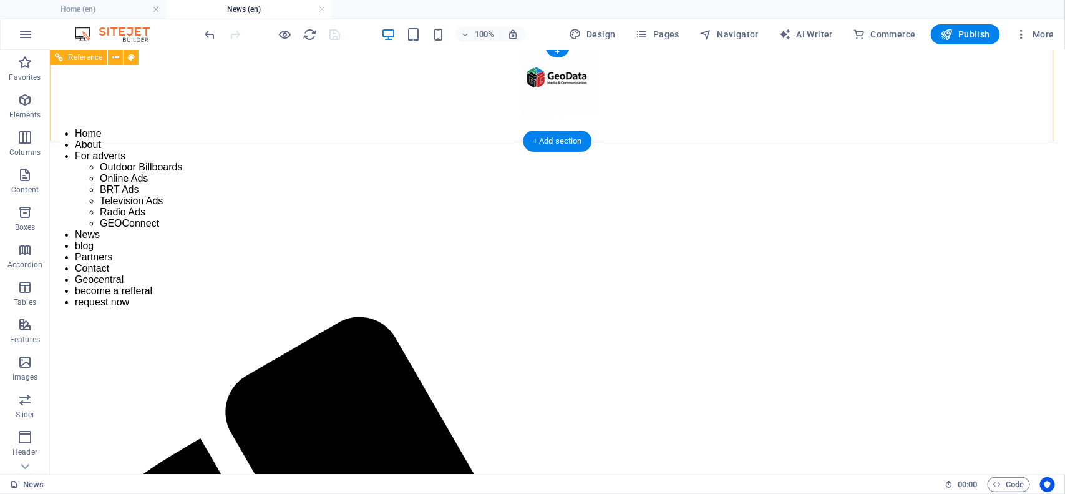
scroll to position [0, 0]
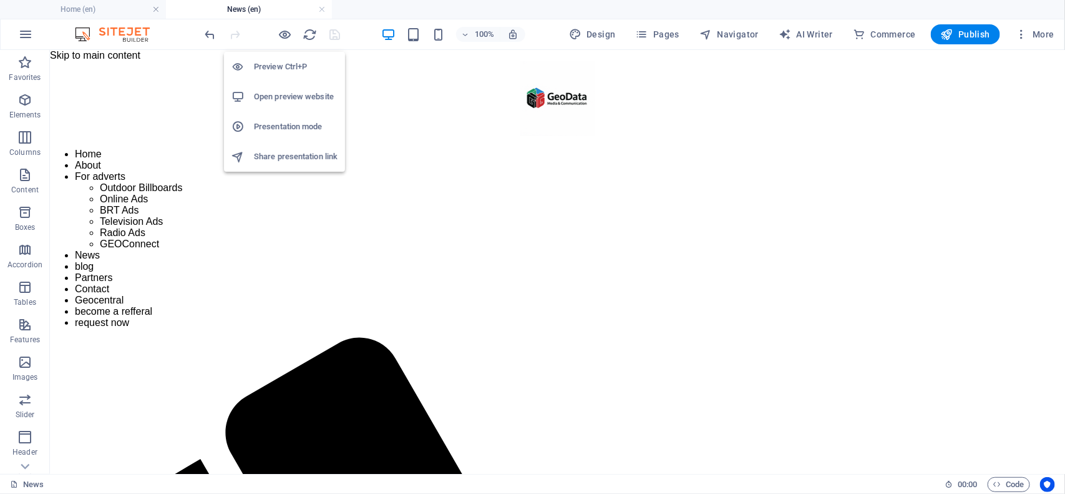
click at [282, 92] on h6 "Open preview website" at bounding box center [296, 96] width 84 height 15
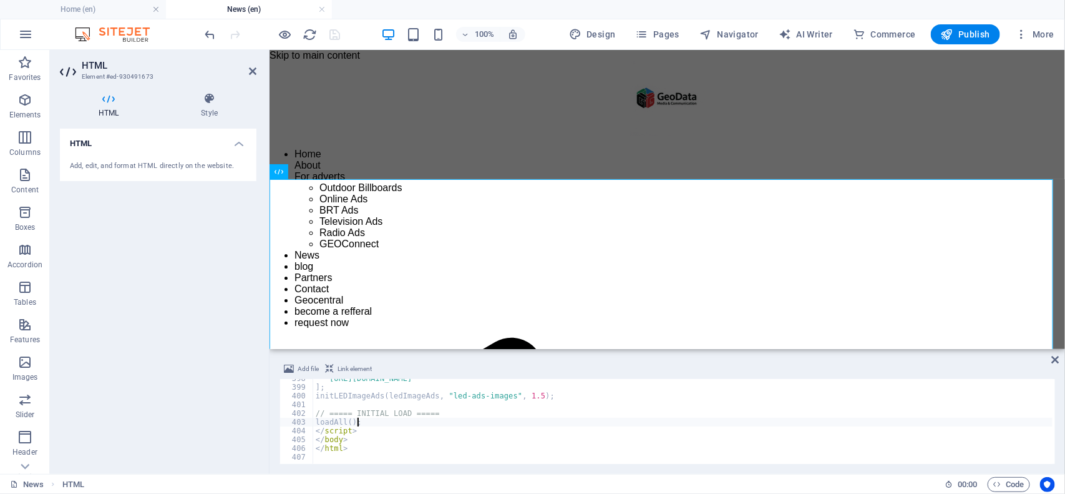
click at [369, 422] on div ""[URL][DOMAIN_NAME]" ] ; initLEDImageAds ( ledImageAds , "led-ads-images" , 1.5…" at bounding box center [719, 424] width 813 height 100
type textarea "</html>"
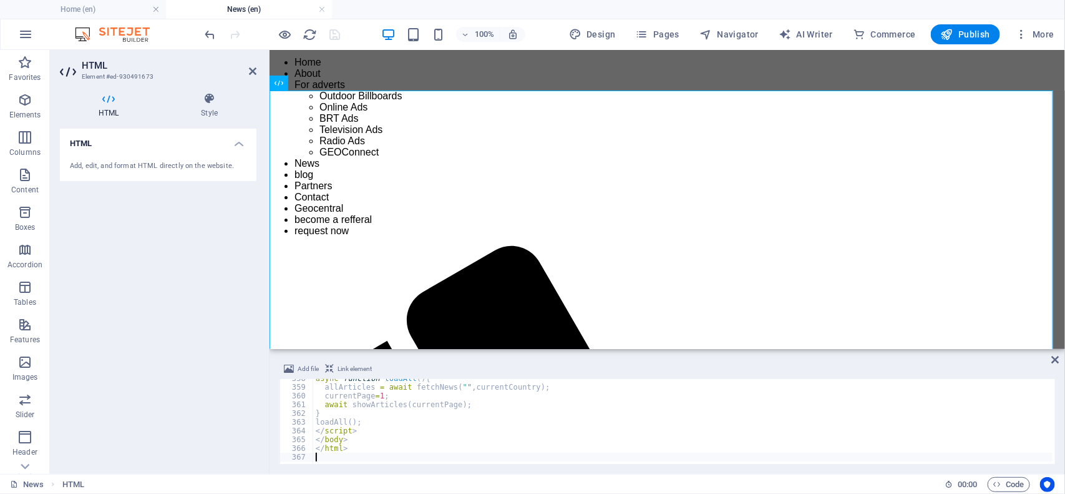
scroll to position [78, 0]
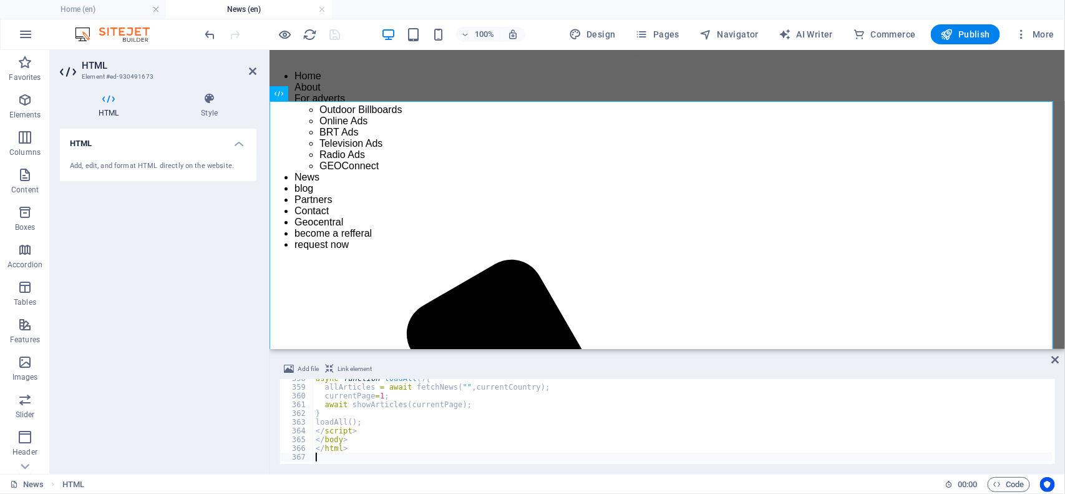
click at [350, 29] on div "100% Design Pages Navigator AI Writer Commerce Publish More" at bounding box center [631, 34] width 857 height 20
click at [329, 37] on icon "save" at bounding box center [335, 34] width 14 height 14
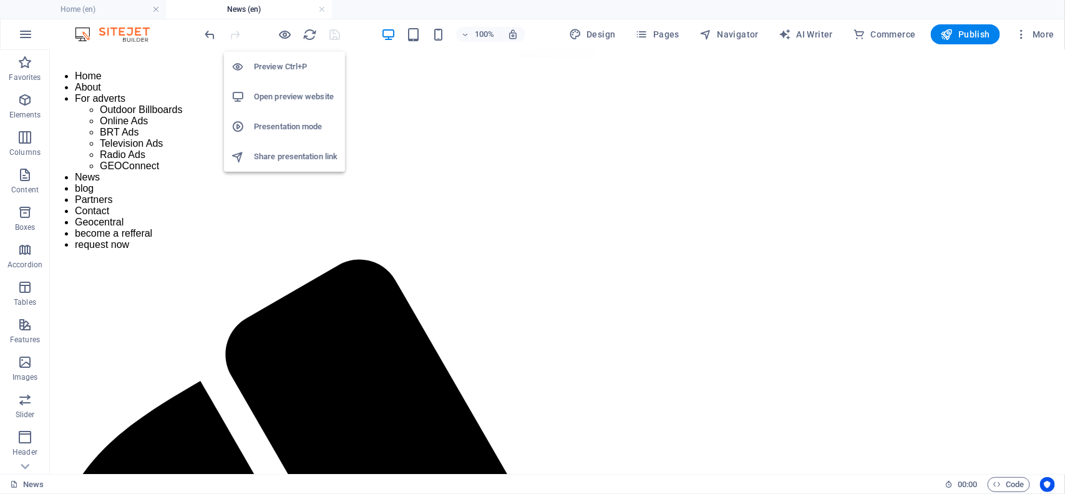
click at [284, 95] on h6 "Open preview website" at bounding box center [296, 96] width 84 height 15
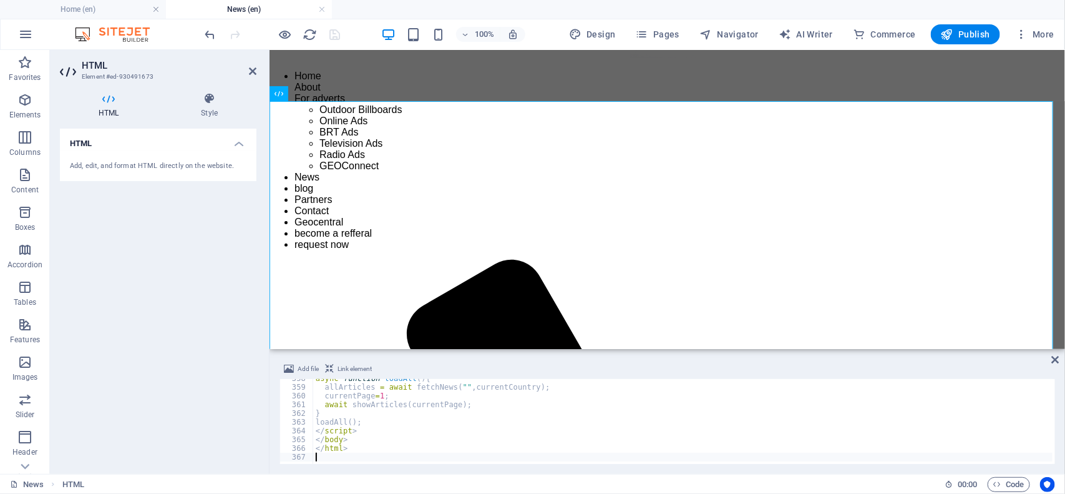
click at [363, 442] on div "async function loadAll ( ) { allArticles = await fetchNews ( "" , currentCountr…" at bounding box center [719, 424] width 813 height 100
type textarea "</html>"
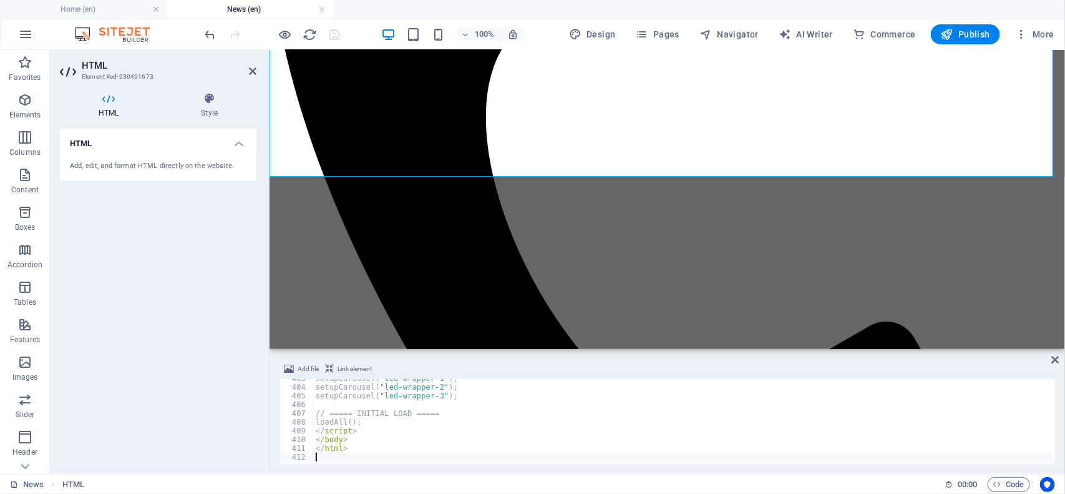
scroll to position [666, 0]
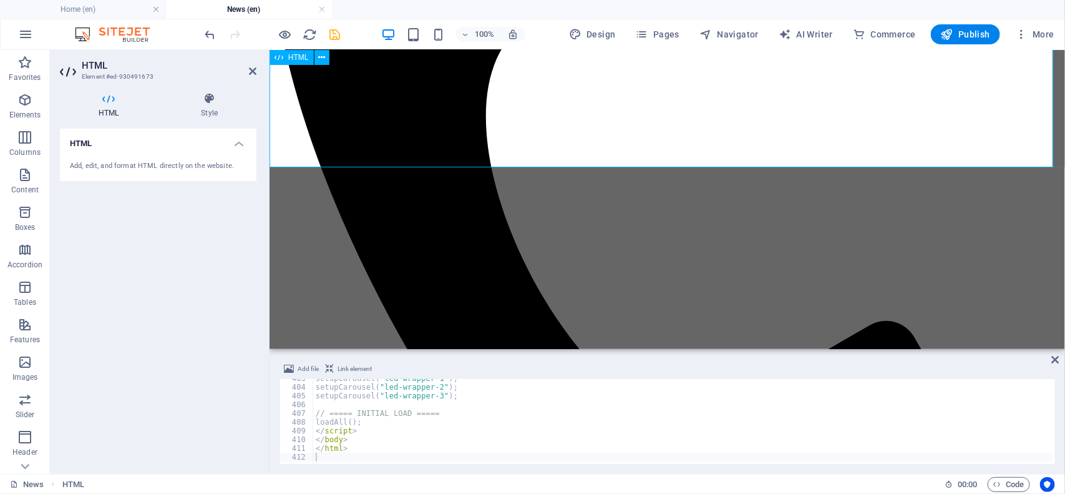
click at [337, 58] on div "HTML" at bounding box center [304, 58] width 68 height 16
click at [335, 36] on icon "save" at bounding box center [335, 34] width 14 height 14
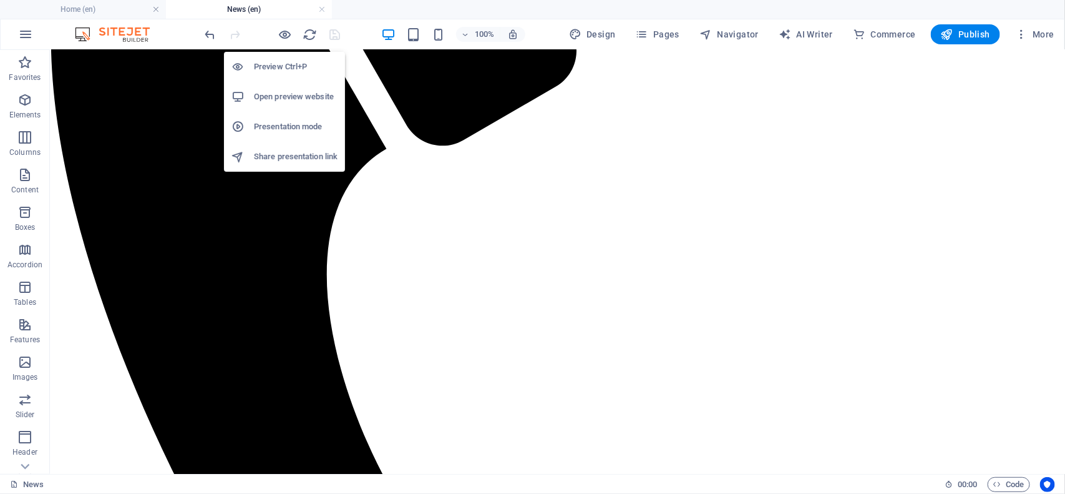
click at [270, 100] on h6 "Open preview website" at bounding box center [296, 96] width 84 height 15
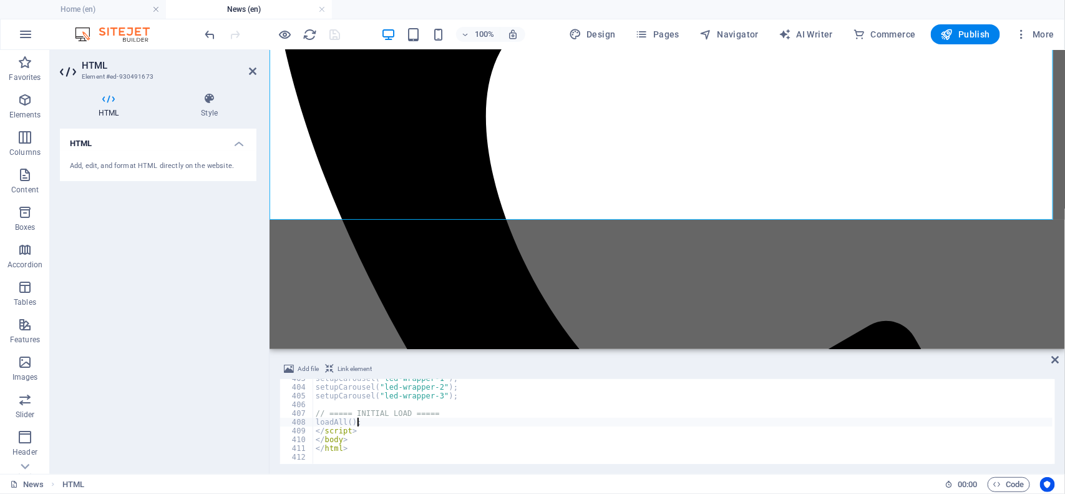
click at [417, 422] on div "setupCarousel ( "led-wrapper-1" ) ; setupCarousel ( "led-wrapper-2" ) ; setupCa…" at bounding box center [719, 424] width 813 height 100
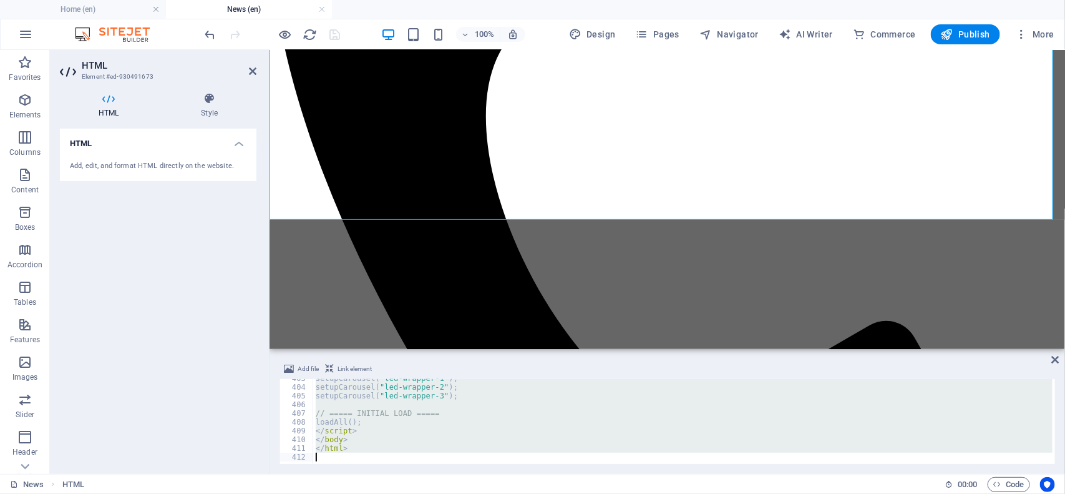
click at [378, 413] on div "setupCarousel ( "led-wrapper-1" ) ; setupCarousel ( "led-wrapper-2" ) ; setupCa…" at bounding box center [683, 421] width 740 height 85
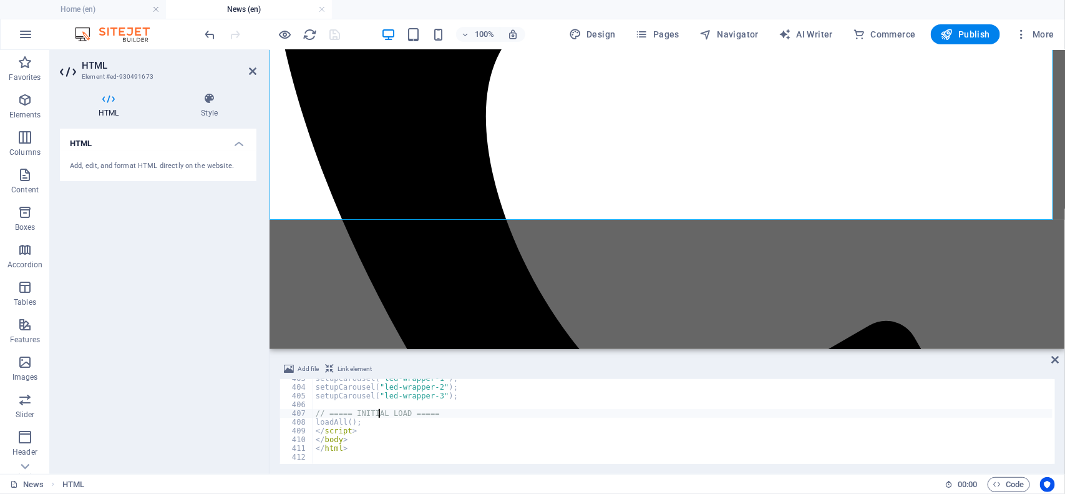
click at [378, 413] on div "setupCarousel ( "led-wrapper-1" ) ; setupCarousel ( "led-wrapper-2" ) ; setupCa…" at bounding box center [719, 424] width 813 height 100
type textarea "</html>"
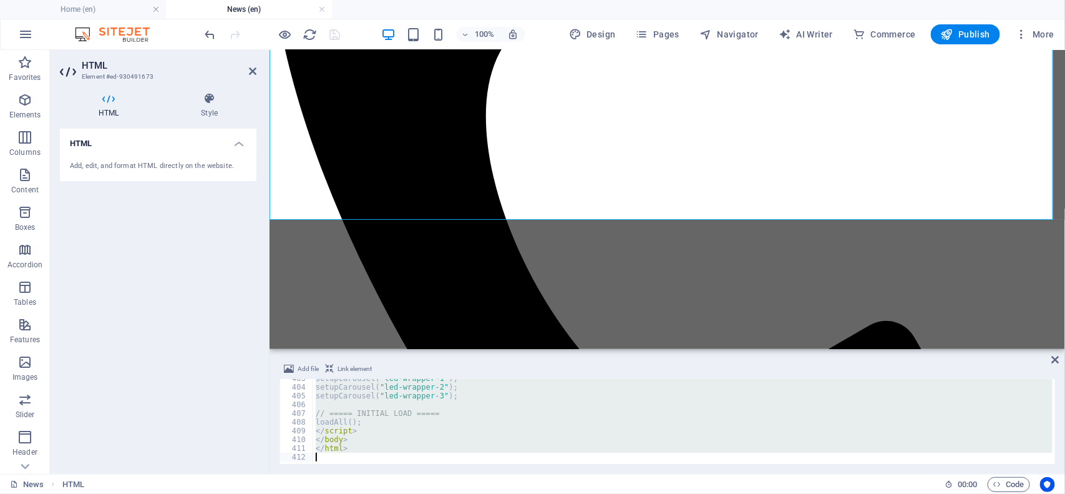
paste textarea
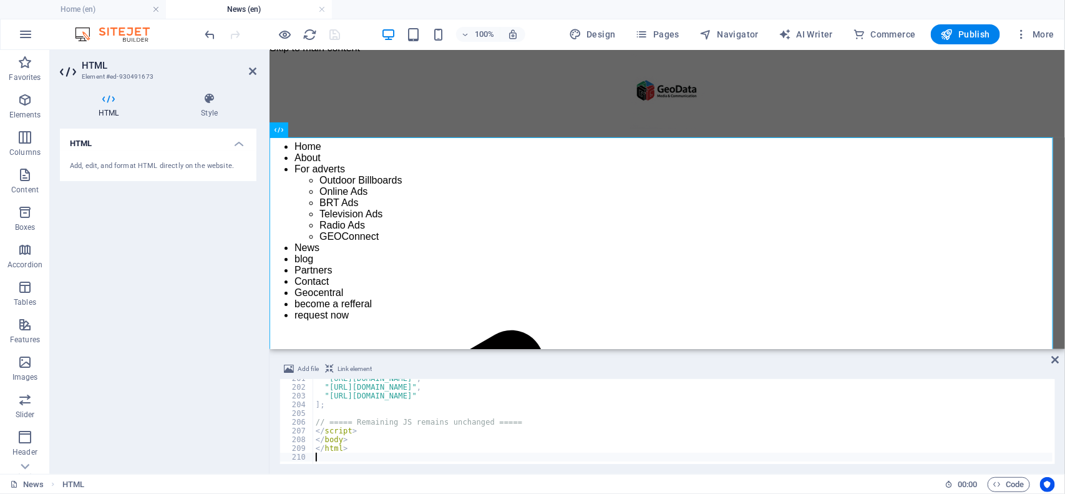
scroll to position [0, 0]
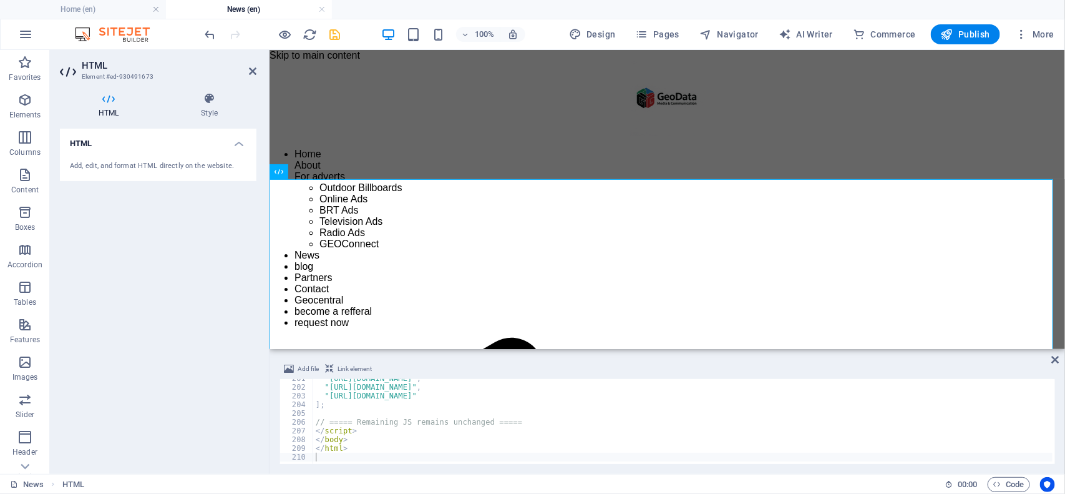
click at [342, 29] on div at bounding box center [273, 34] width 140 height 20
click at [335, 41] on icon "save" at bounding box center [335, 34] width 14 height 14
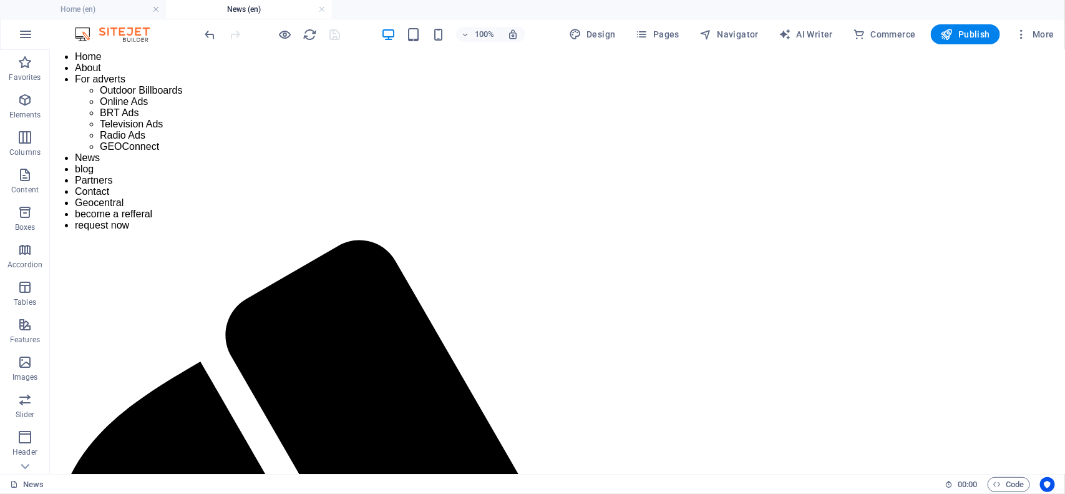
scroll to position [104, 0]
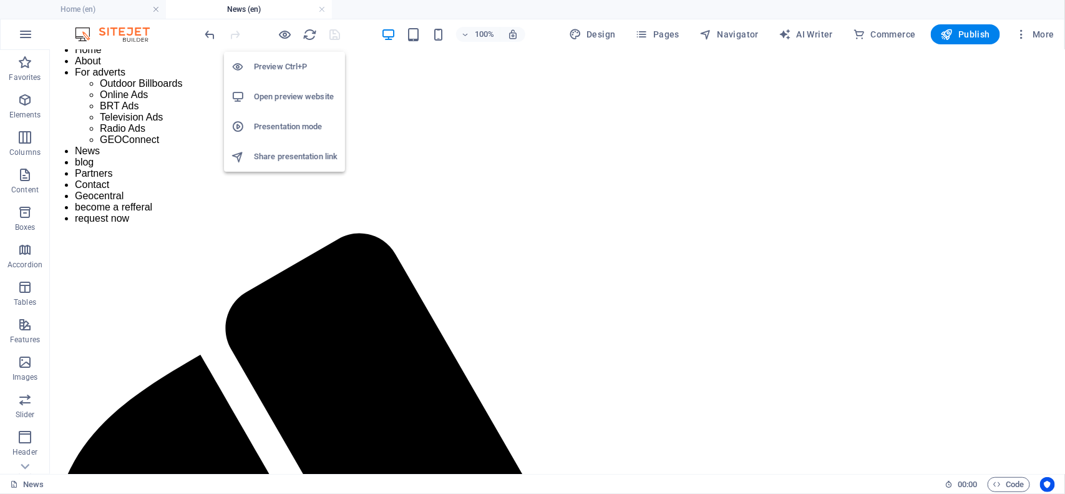
click at [296, 99] on h6 "Open preview website" at bounding box center [296, 96] width 84 height 15
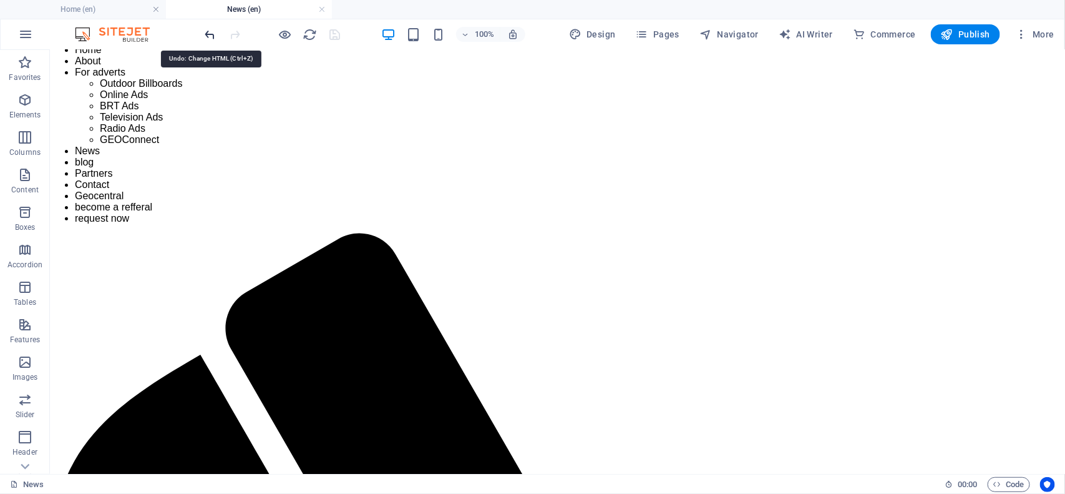
click at [212, 32] on icon "undo" at bounding box center [210, 34] width 14 height 14
click at [334, 35] on icon "save" at bounding box center [335, 34] width 14 height 14
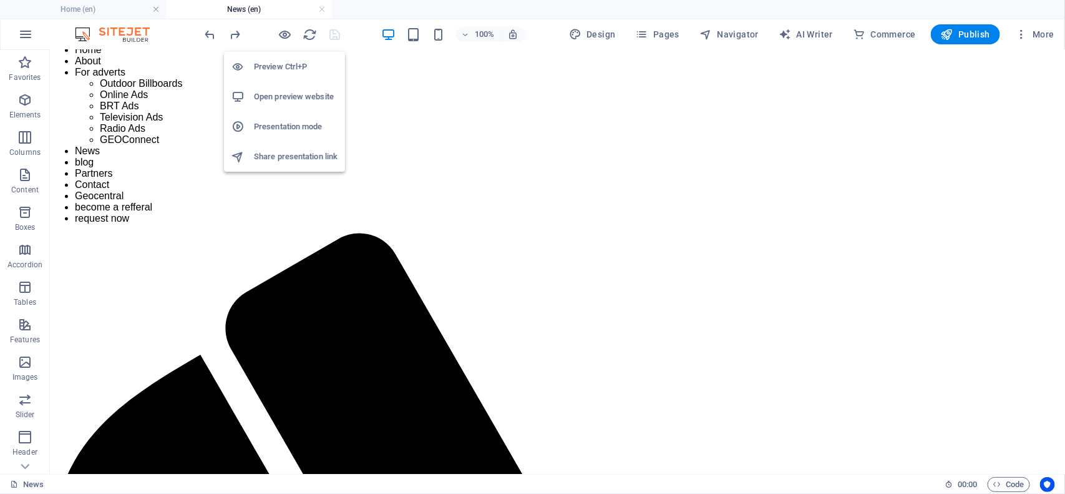
click at [294, 95] on h6 "Open preview website" at bounding box center [296, 96] width 84 height 15
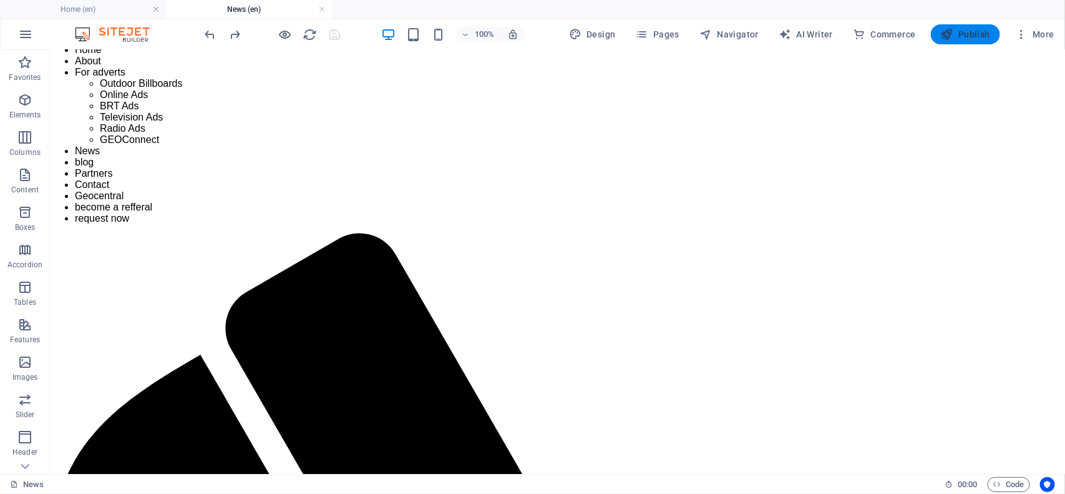
click at [962, 32] on span "Publish" at bounding box center [965, 34] width 49 height 12
